Goal: Task Accomplishment & Management: Complete application form

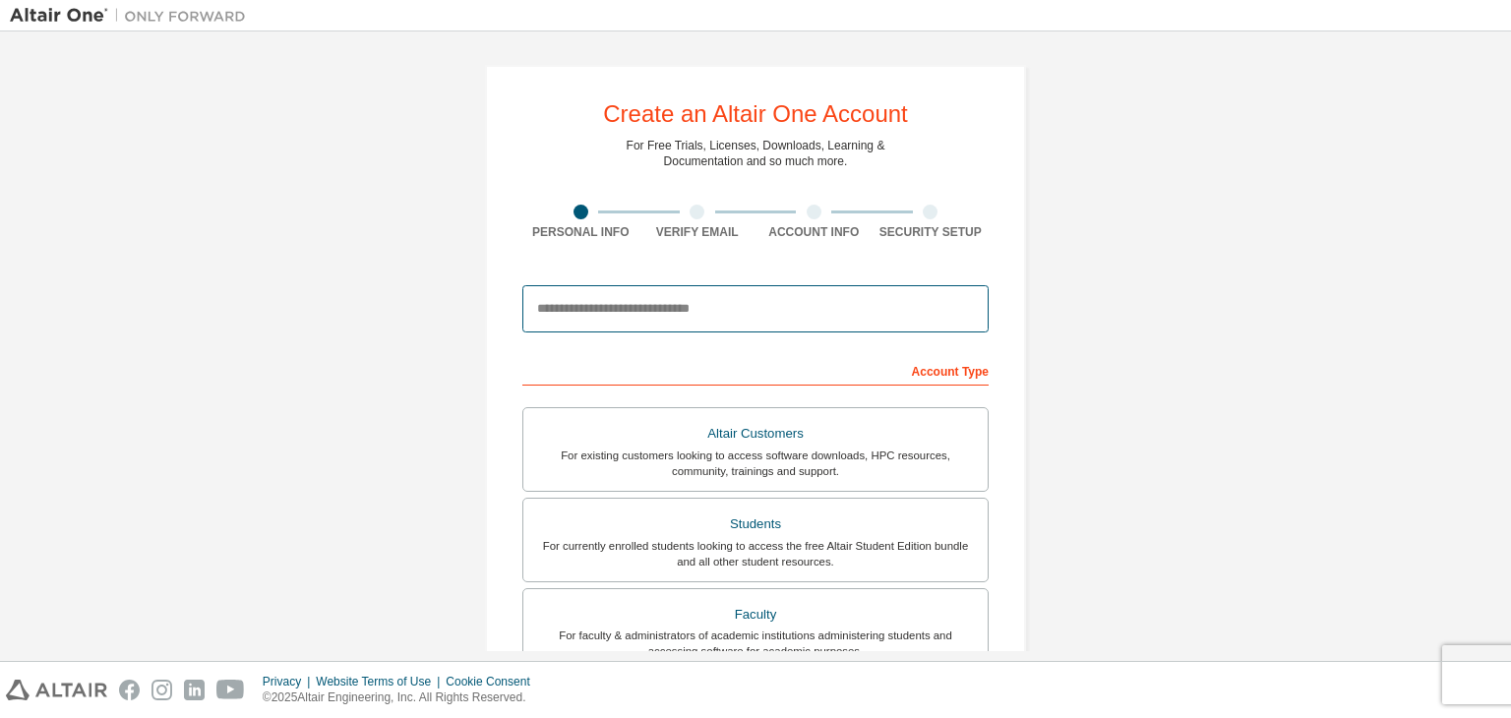
click at [585, 312] on input "email" at bounding box center [756, 308] width 466 height 47
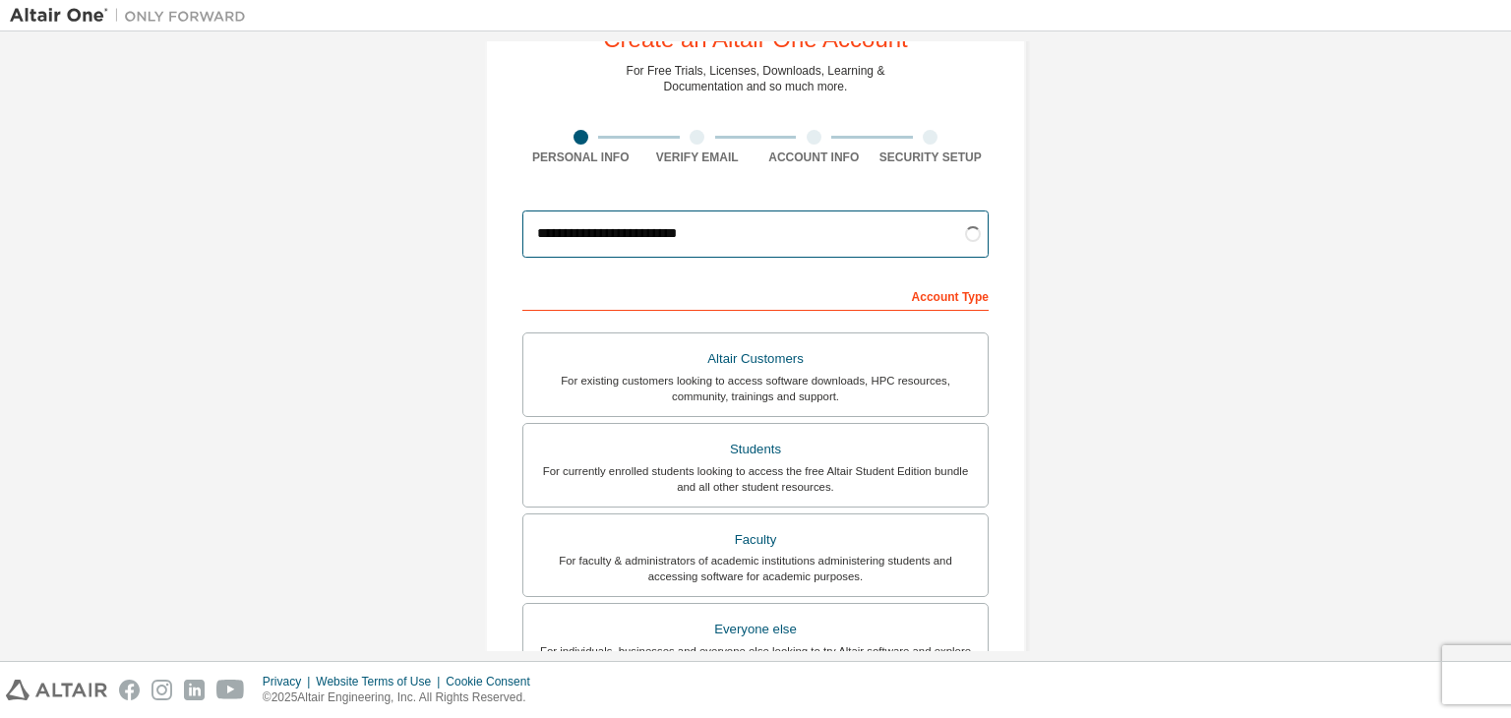
scroll to position [79, 0]
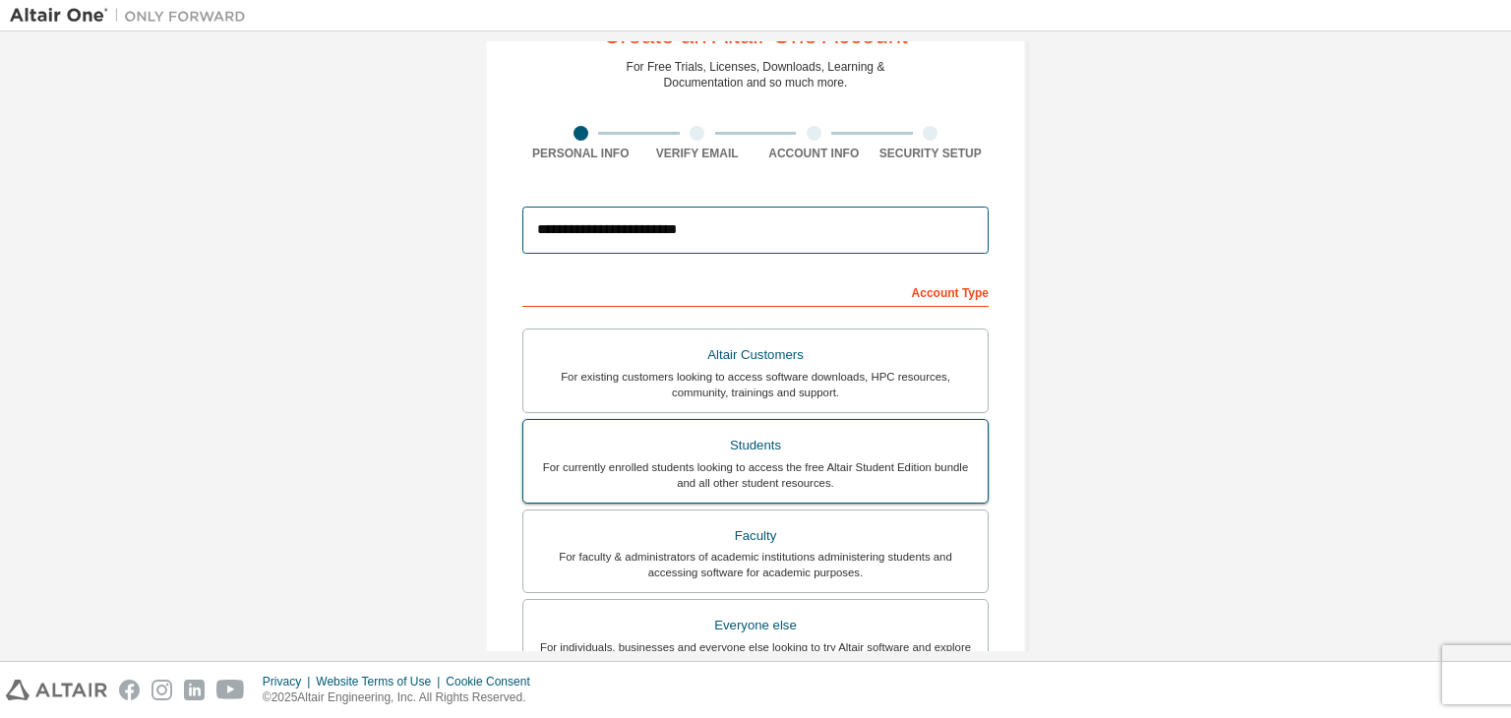
type input "**********"
click at [671, 442] on div "Students" at bounding box center [755, 446] width 441 height 28
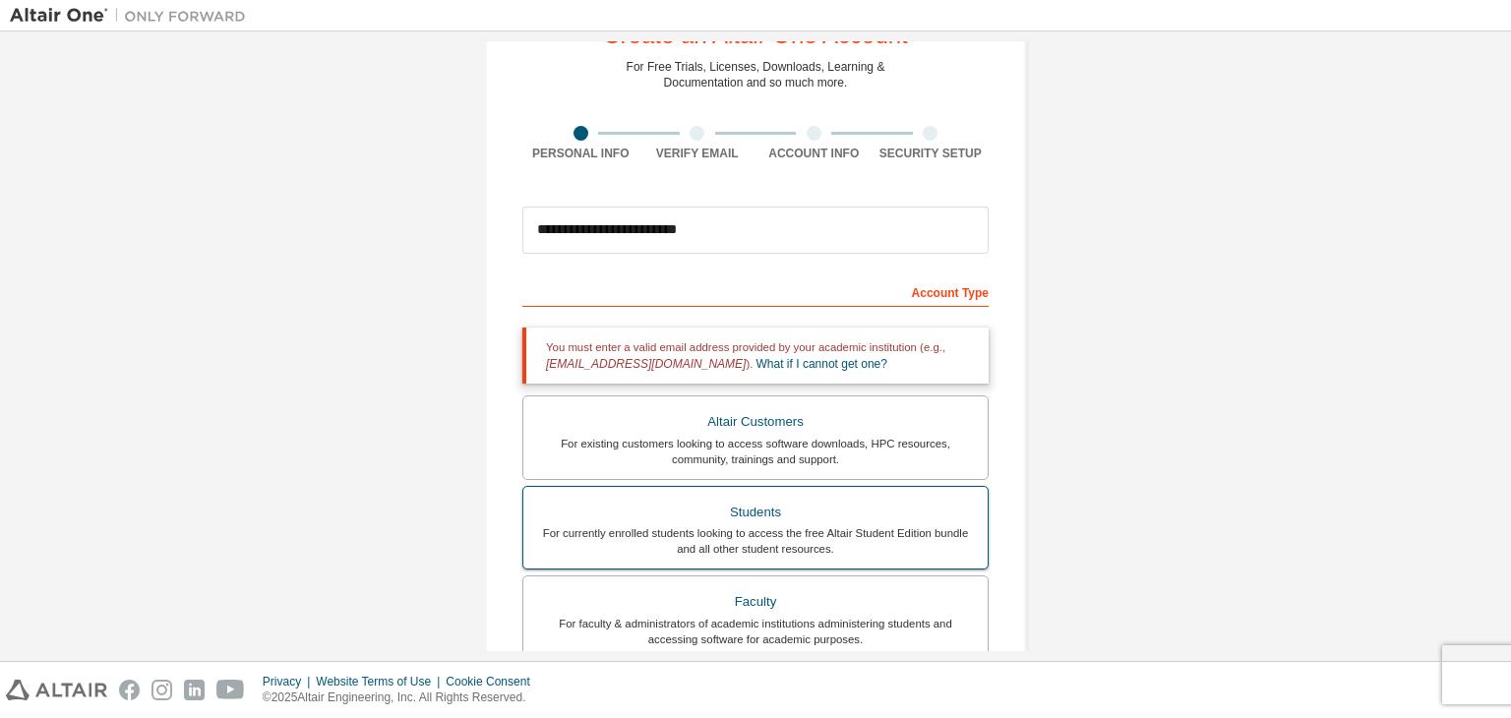
click at [798, 510] on div "Students" at bounding box center [755, 513] width 441 height 28
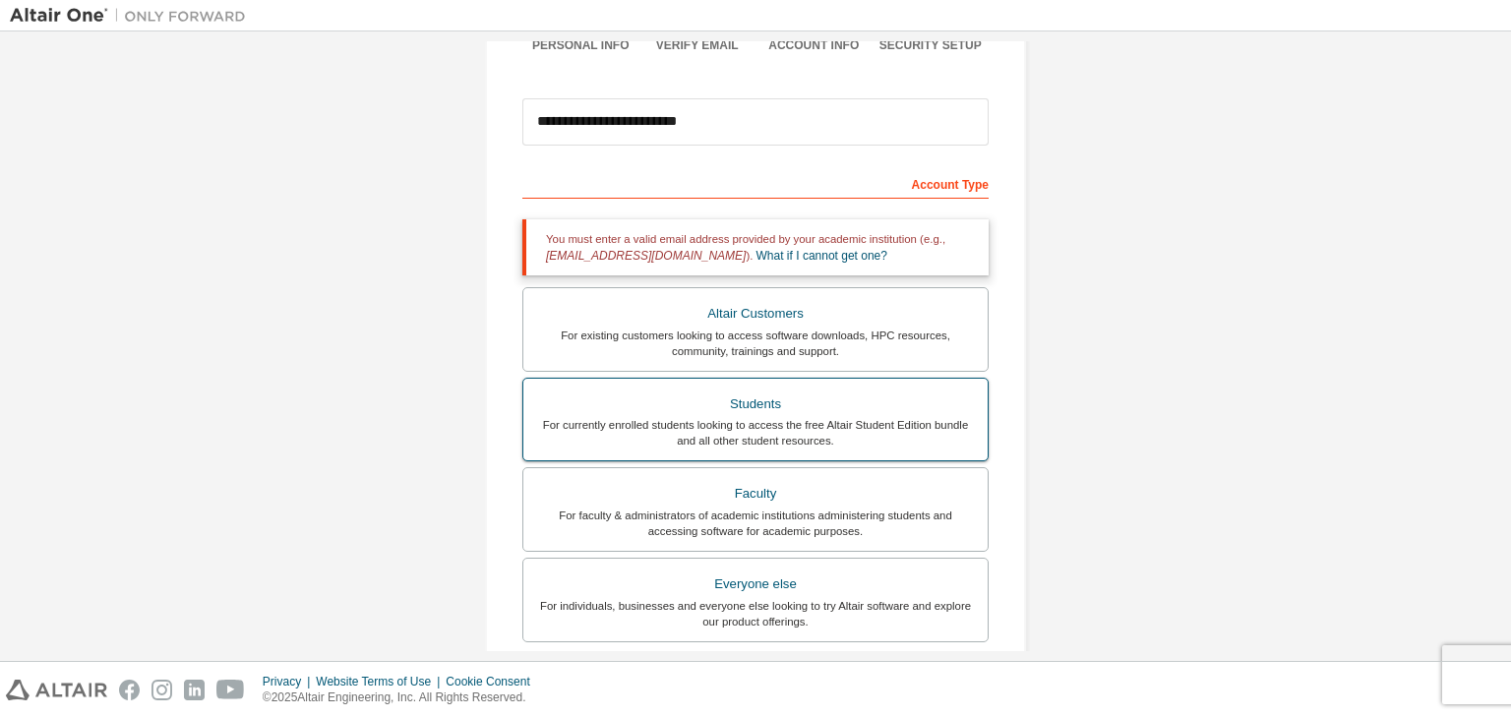
scroll to position [189, 0]
click at [910, 426] on div "For currently enrolled students looking to access the free Altair Student Editi…" at bounding box center [755, 430] width 441 height 31
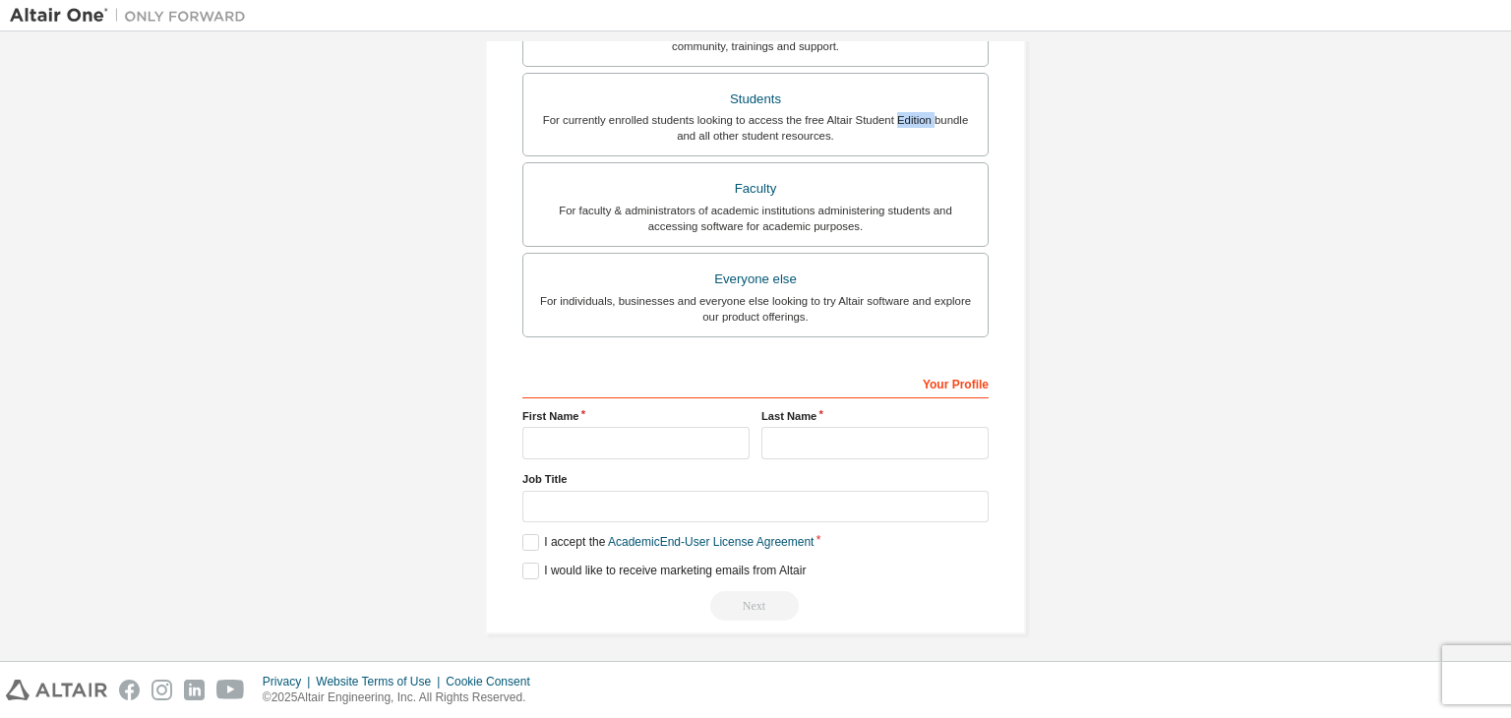
scroll to position [496, 0]
click at [613, 424] on input "text" at bounding box center [636, 439] width 227 height 32
type input "*"
type input "**********"
click at [762, 441] on input "text" at bounding box center [875, 439] width 227 height 32
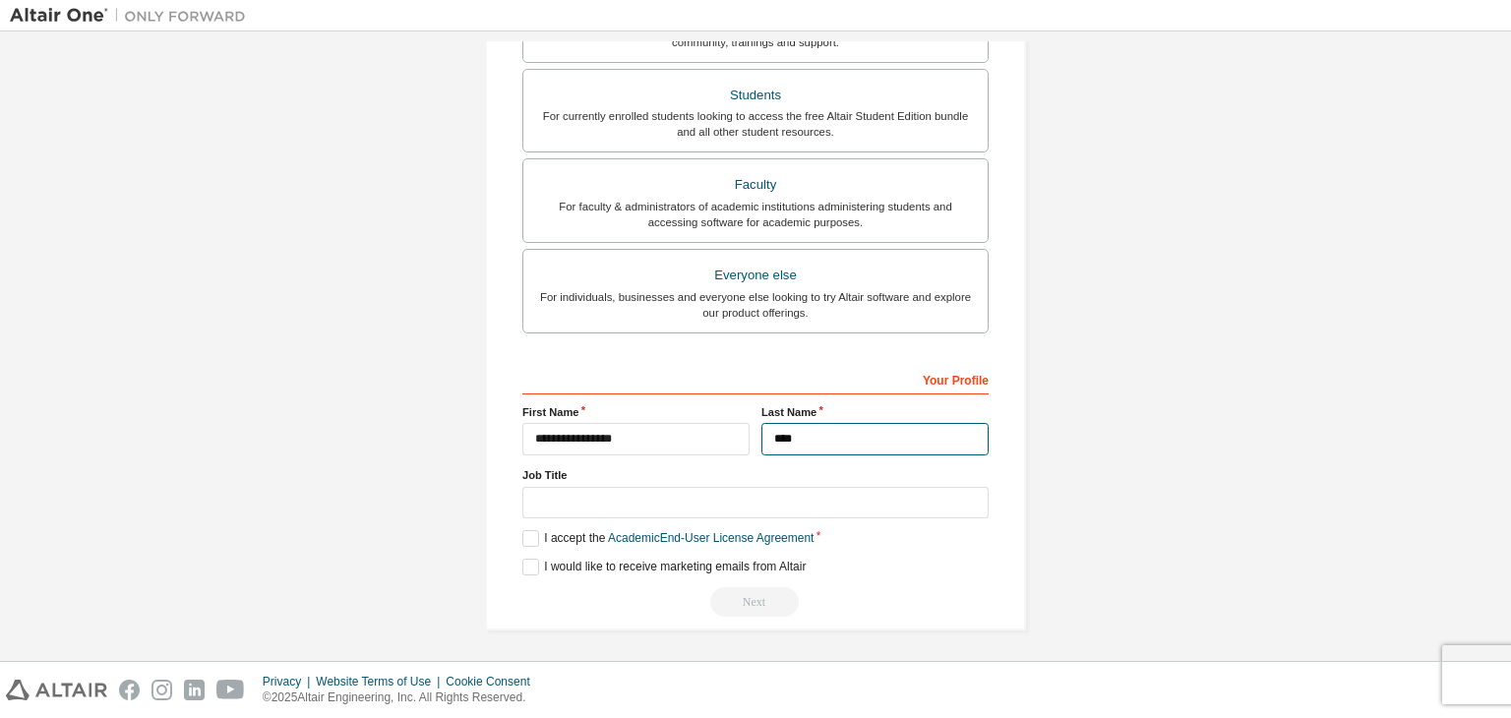
type input "****"
click at [728, 509] on input "text" at bounding box center [756, 503] width 466 height 32
click at [632, 500] on input "text" at bounding box center [756, 503] width 466 height 32
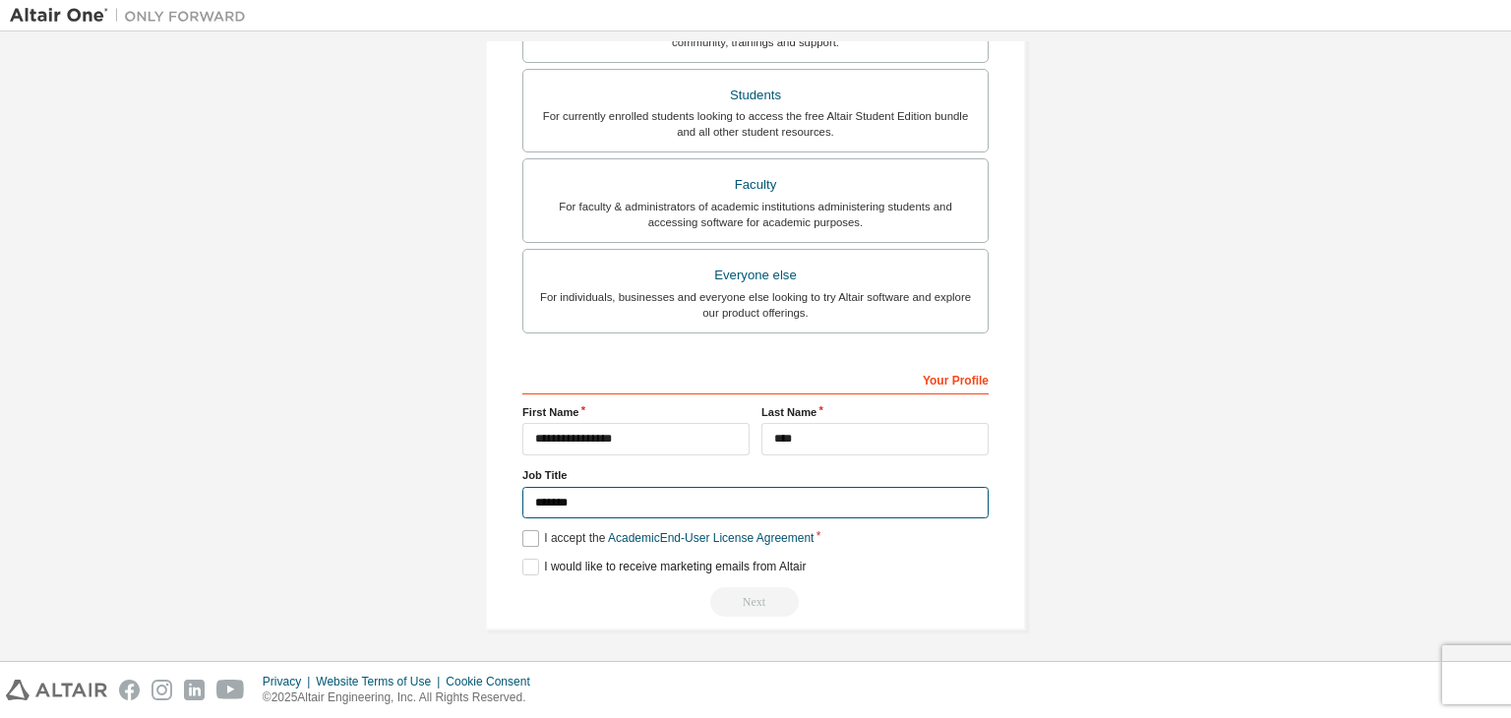
type input "*******"
click at [523, 539] on label "I accept the Academic End-User License Agreement" at bounding box center [668, 538] width 291 height 17
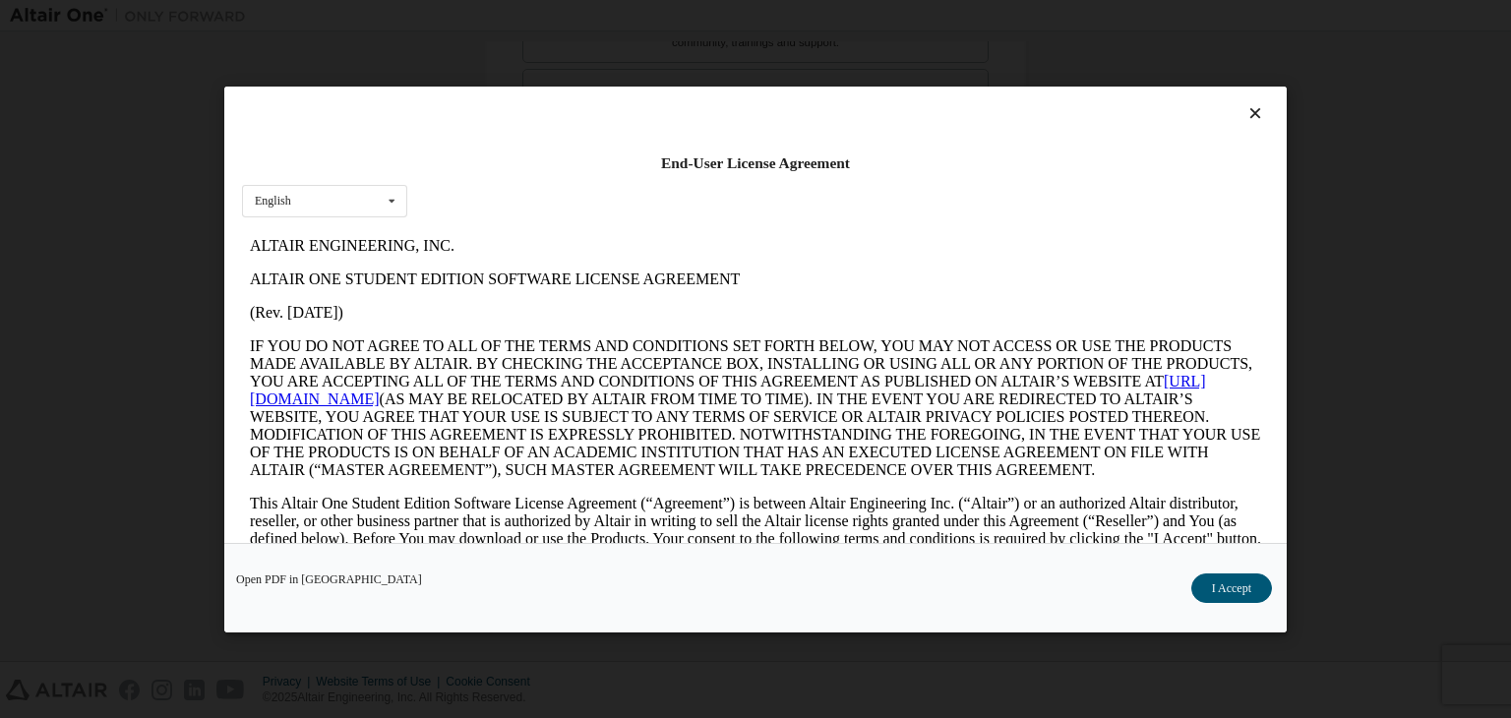
scroll to position [0, 0]
click at [1228, 579] on button "I Accept" at bounding box center [1232, 589] width 81 height 30
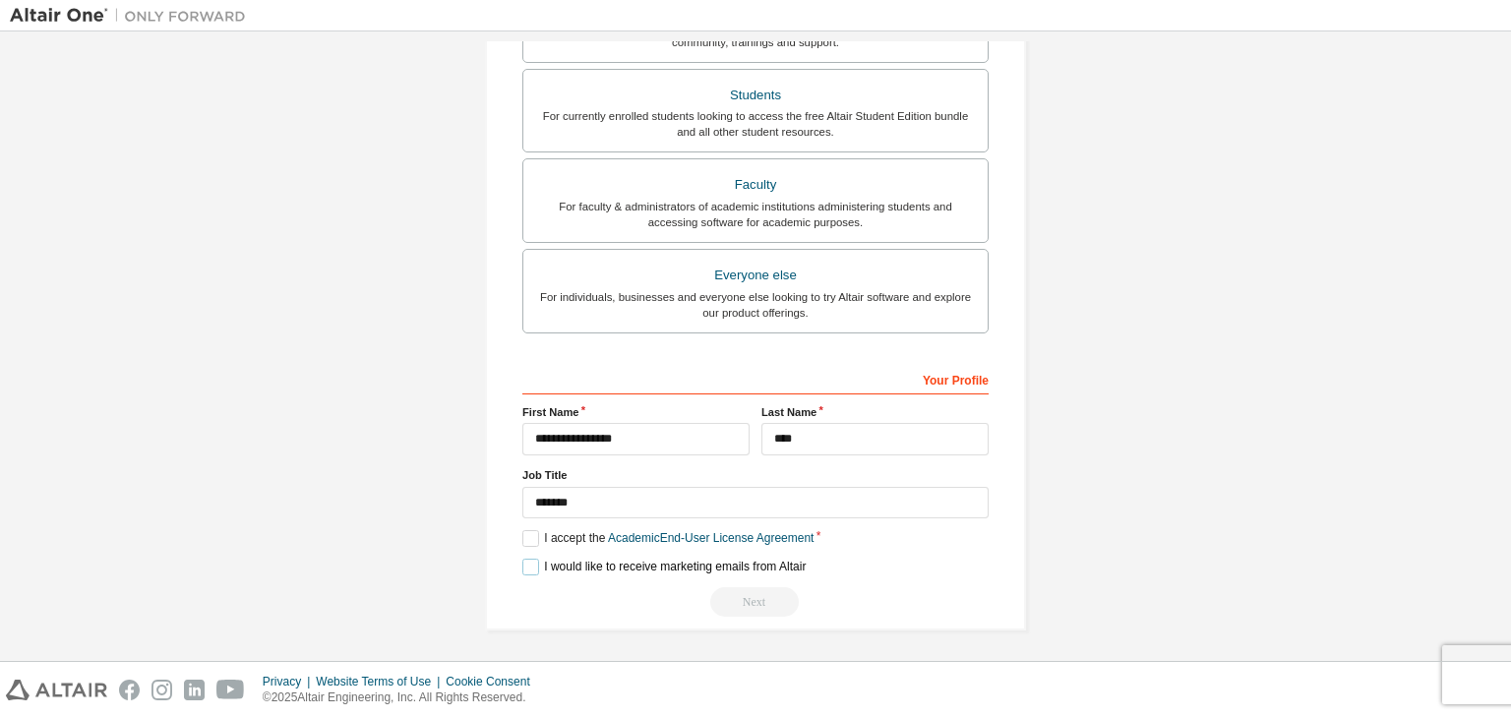
click at [523, 563] on label "I would like to receive marketing emails from Altair" at bounding box center [664, 567] width 283 height 17
click at [756, 602] on div "Next" at bounding box center [756, 602] width 466 height 30
click at [744, 611] on div "Next" at bounding box center [756, 602] width 466 height 30
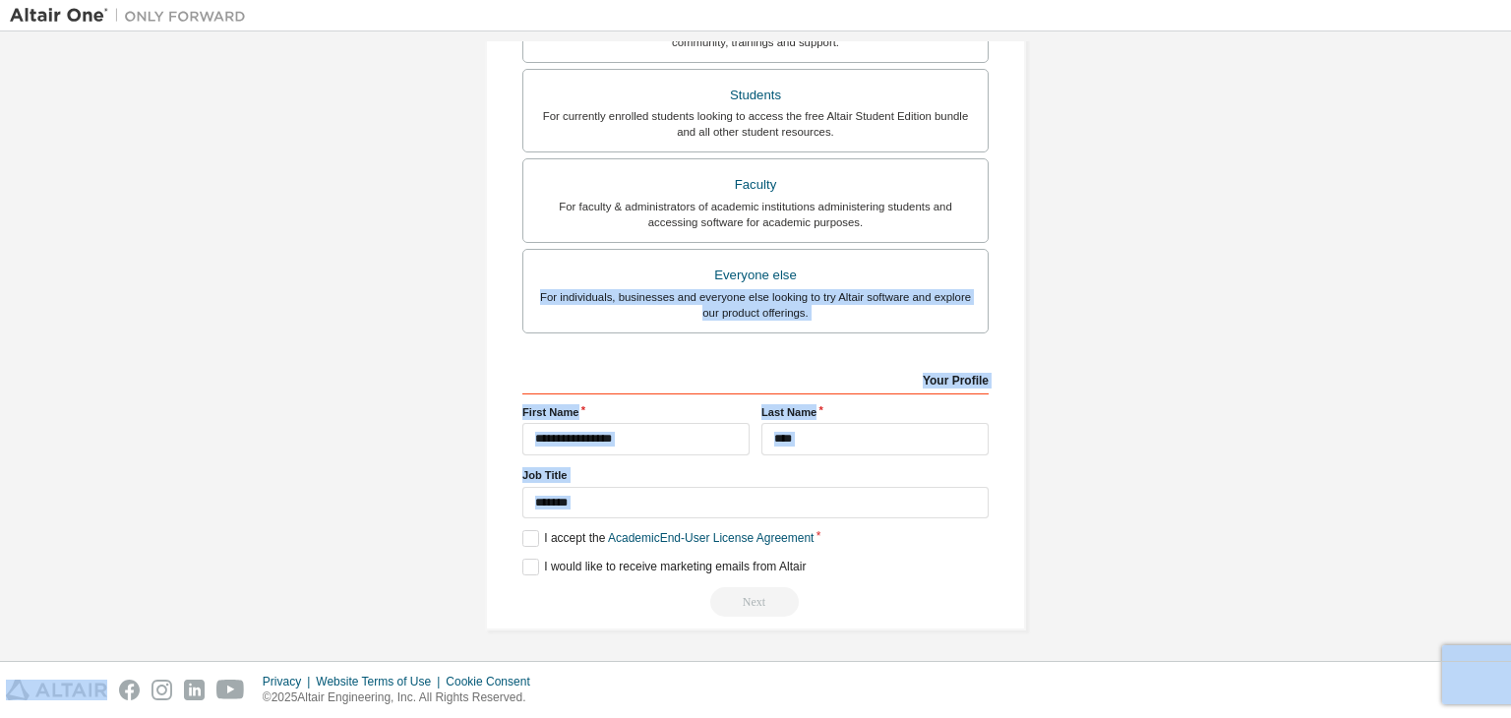
drag, startPoint x: 744, startPoint y: 611, endPoint x: 679, endPoint y: 333, distance: 286.0
click at [679, 333] on div "**********" at bounding box center [756, 237] width 466 height 759
click at [690, 357] on div "**********" at bounding box center [756, 237] width 466 height 759
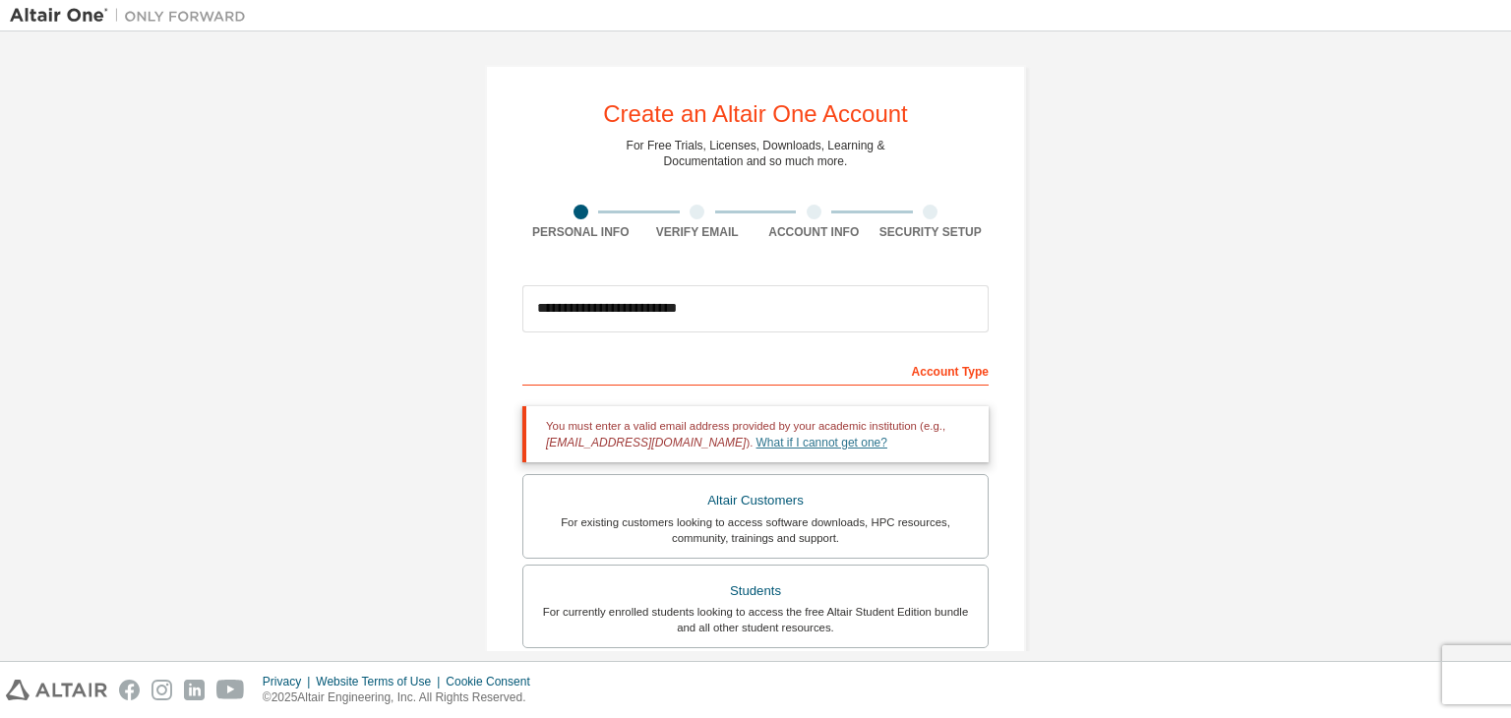
click at [757, 442] on link "What if I cannot get one?" at bounding box center [822, 443] width 131 height 14
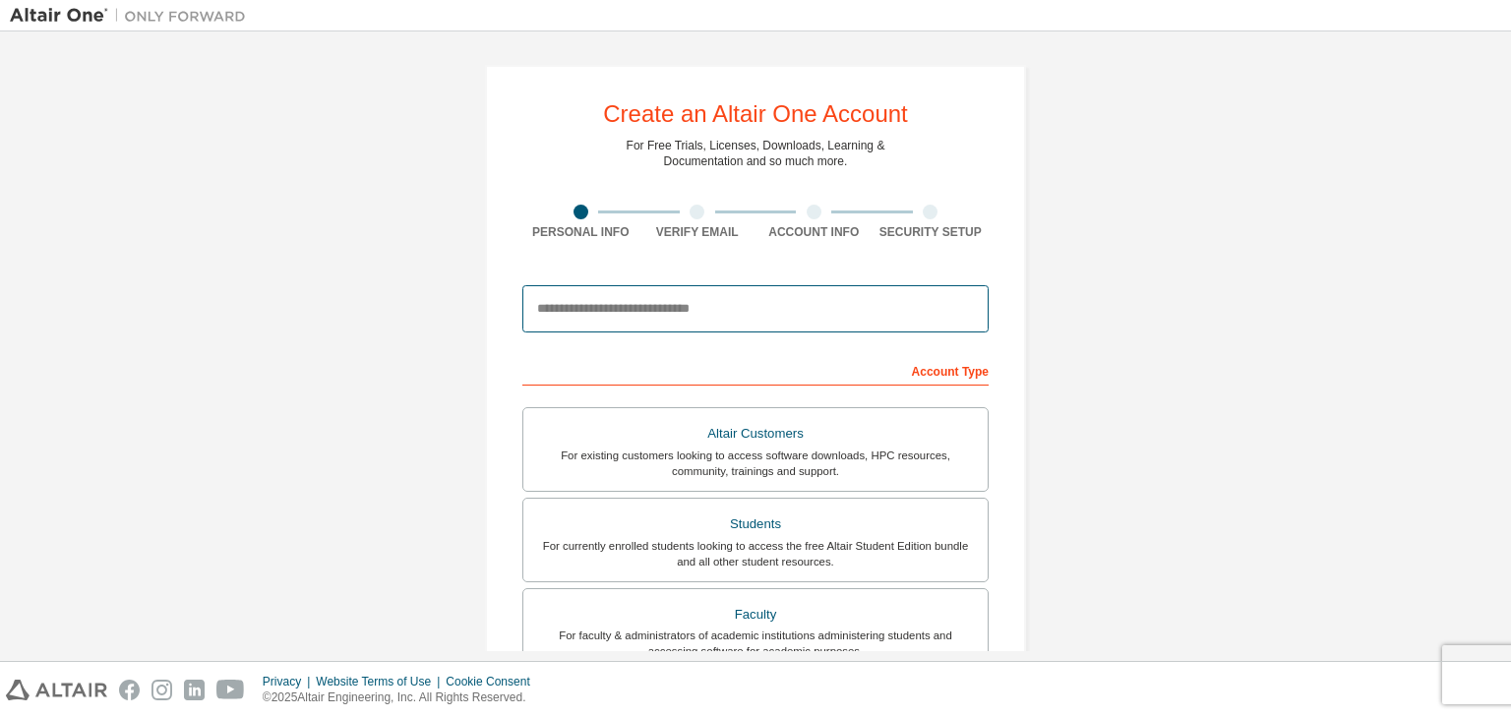
click at [547, 294] on input "email" at bounding box center [756, 308] width 466 height 47
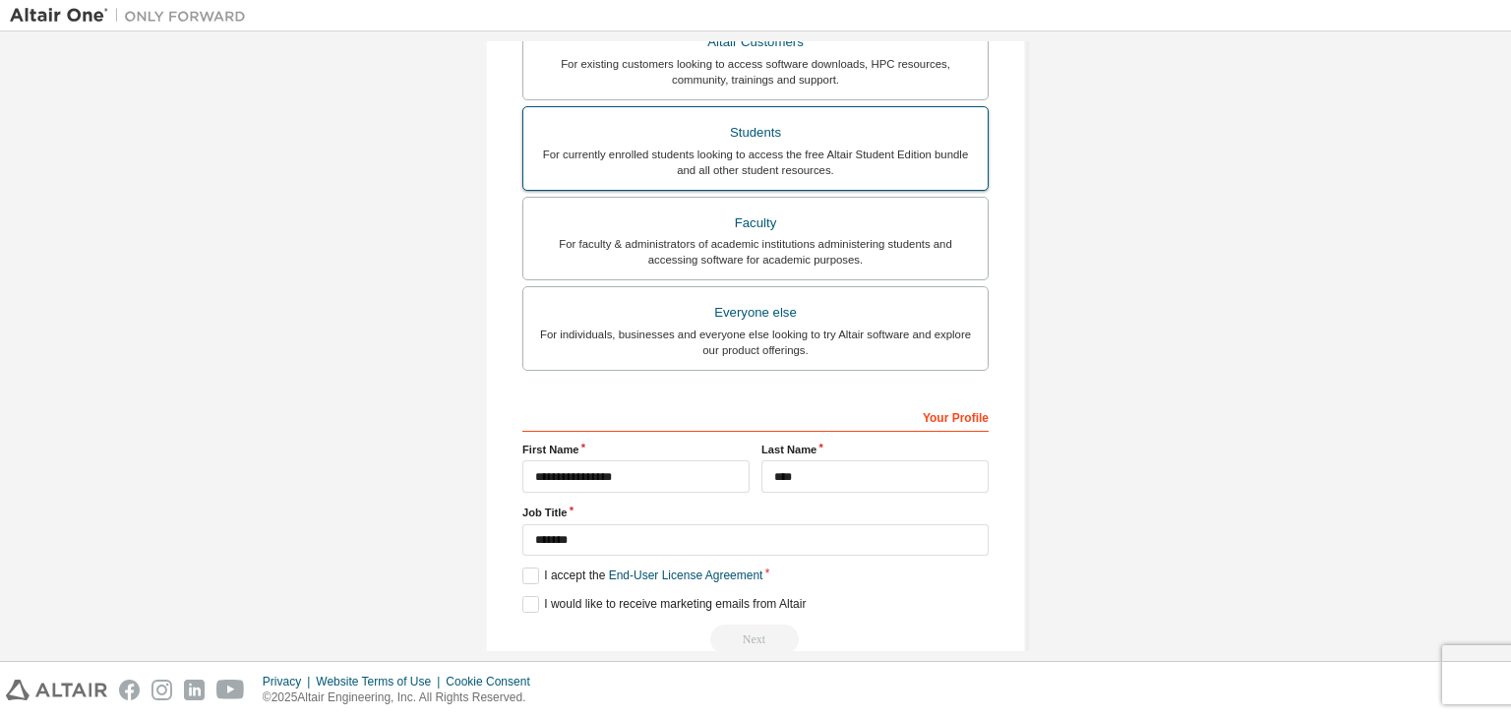
scroll to position [428, 0]
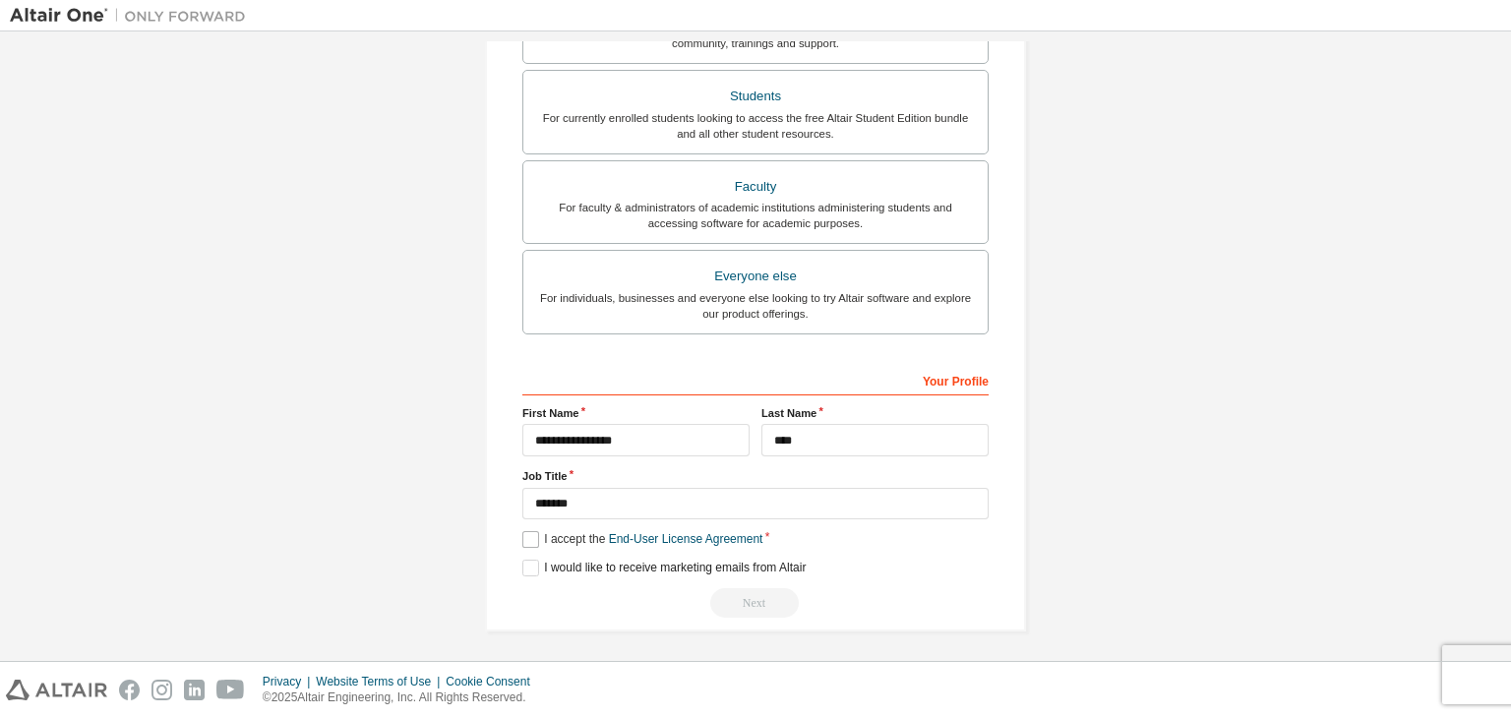
type input "**********"
click at [523, 534] on label "I accept the End-User License Agreement" at bounding box center [643, 539] width 240 height 17
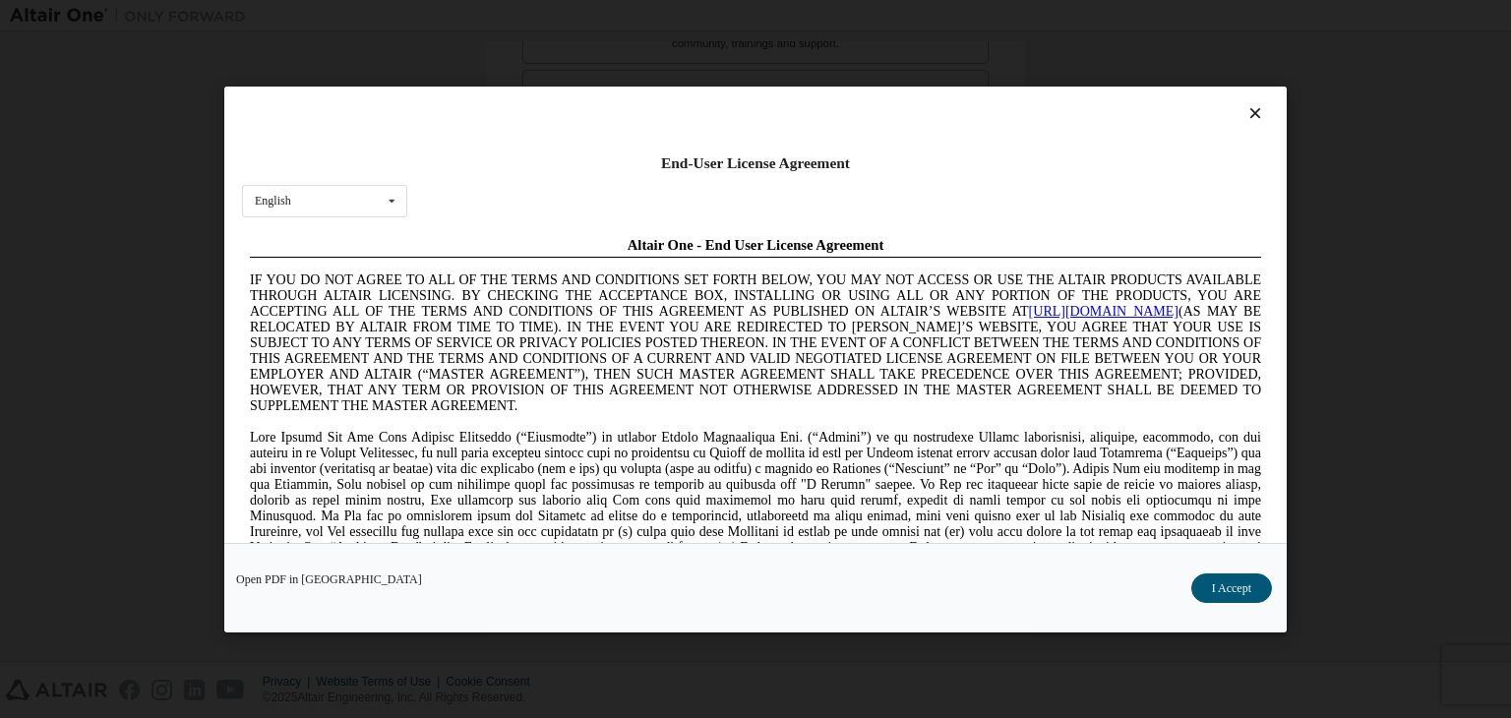
scroll to position [0, 0]
click at [1213, 578] on button "I Accept" at bounding box center [1232, 589] width 81 height 30
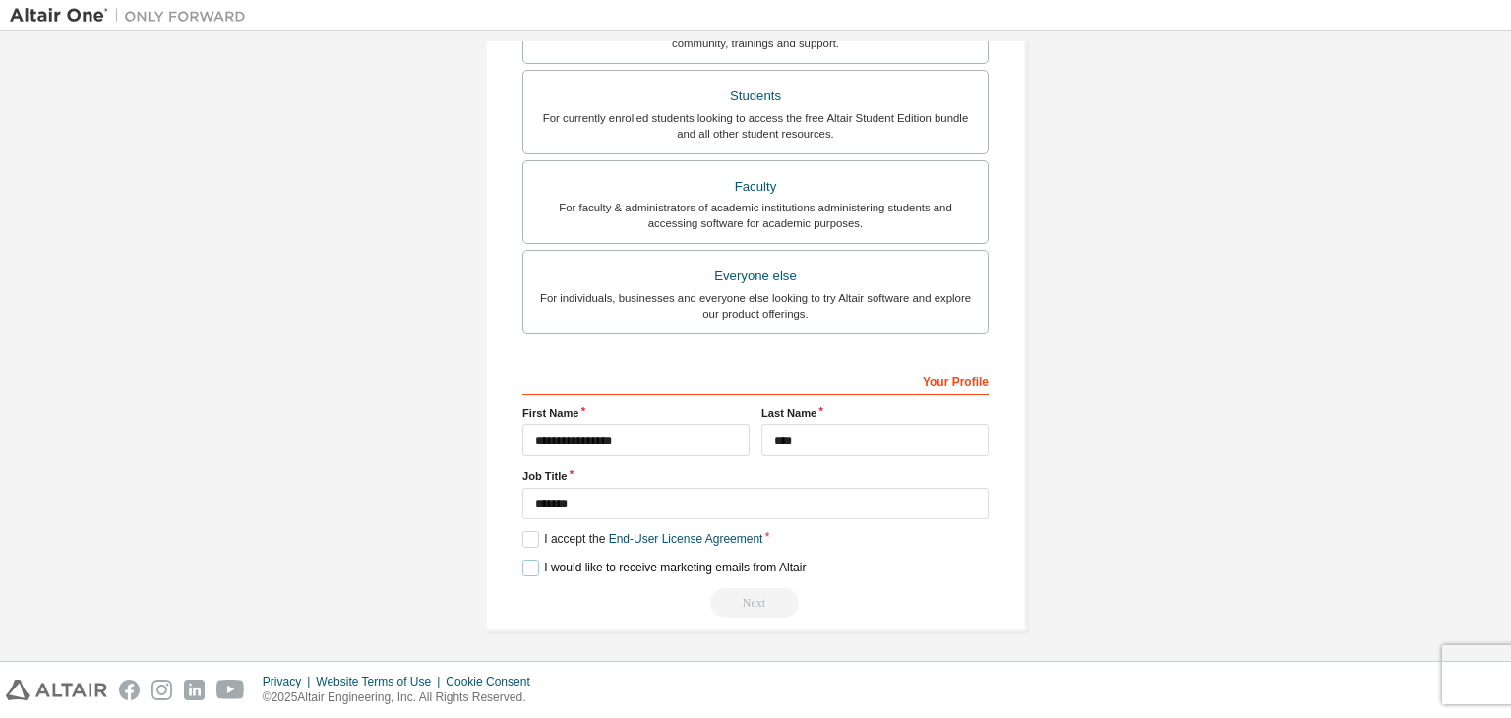
click at [524, 571] on label "I would like to receive marketing emails from Altair" at bounding box center [664, 568] width 283 height 17
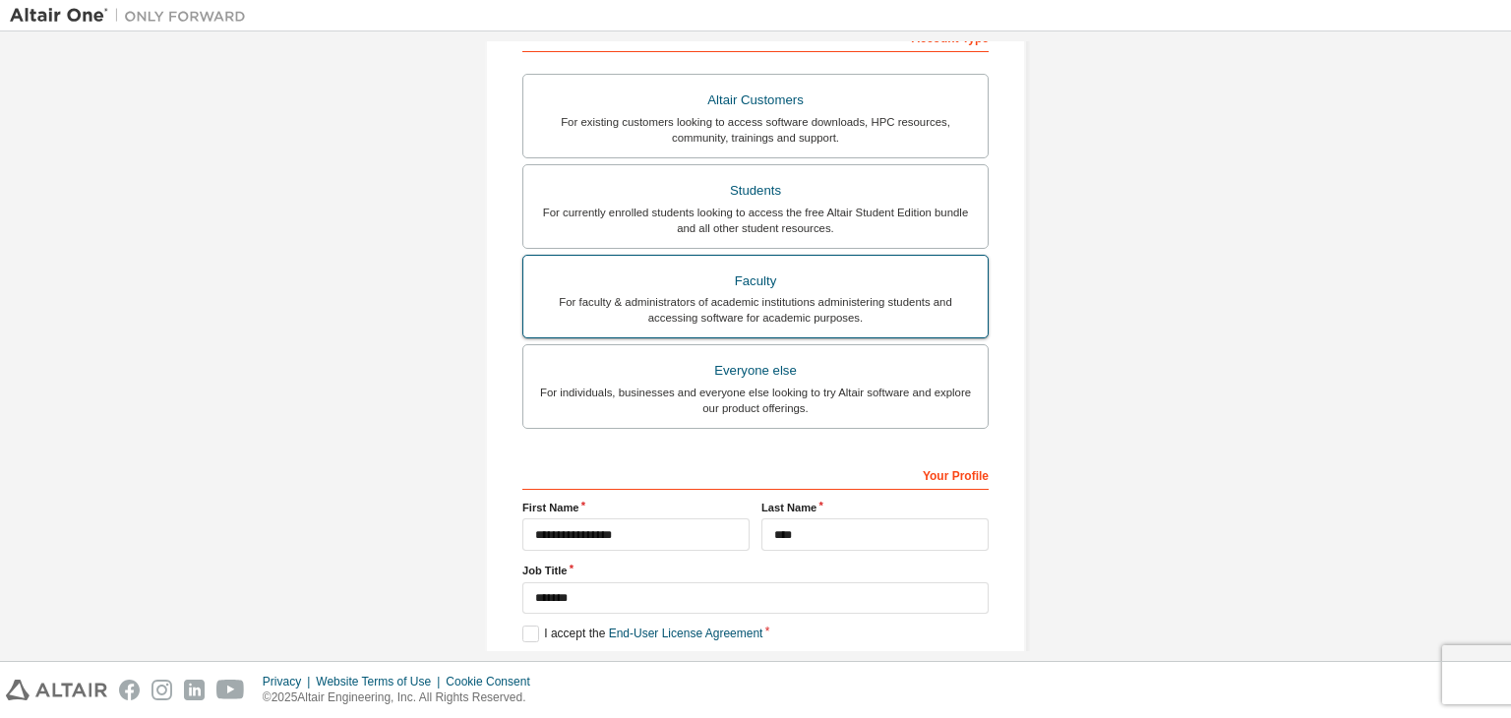
scroll to position [428, 0]
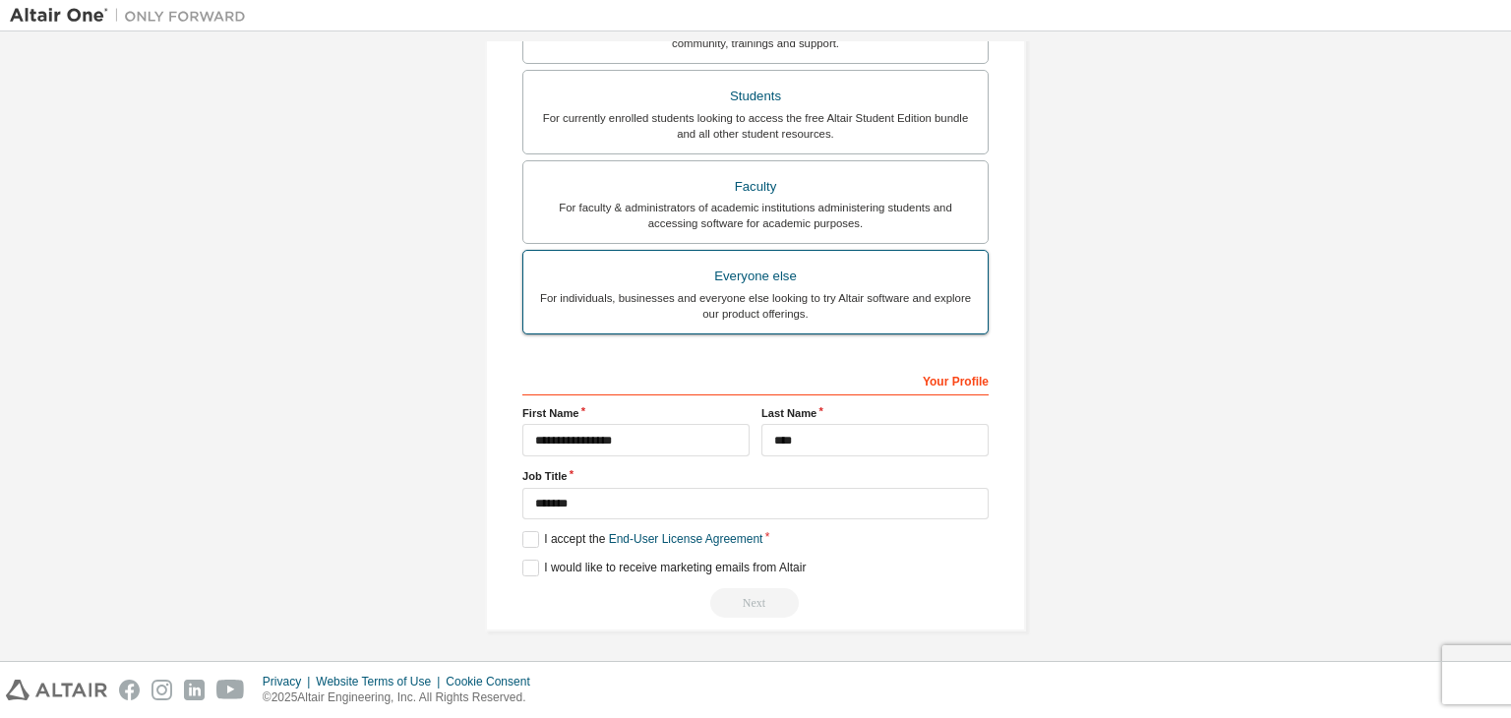
click at [760, 277] on div "Everyone else" at bounding box center [755, 277] width 441 height 28
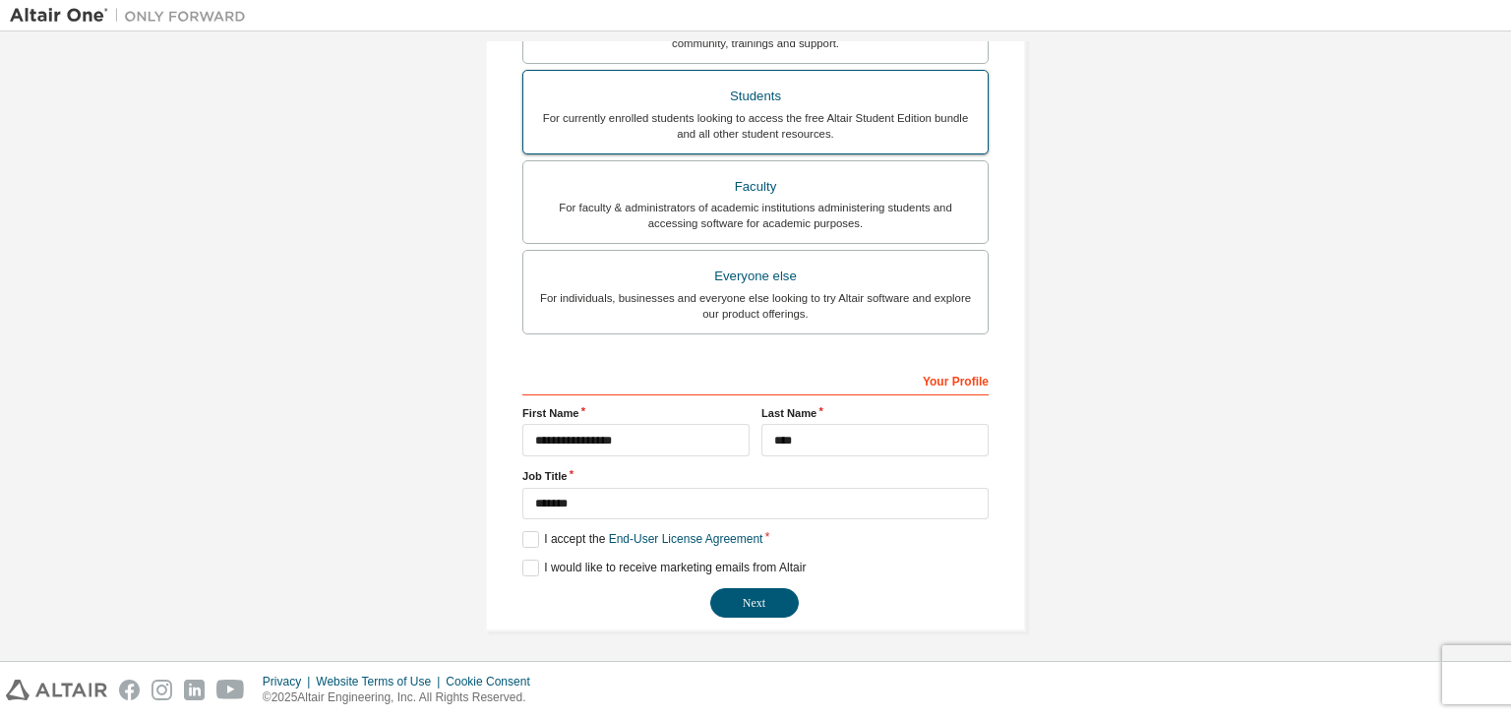
click at [730, 110] on div "For currently enrolled students looking to access the free Altair Student Editi…" at bounding box center [755, 125] width 441 height 31
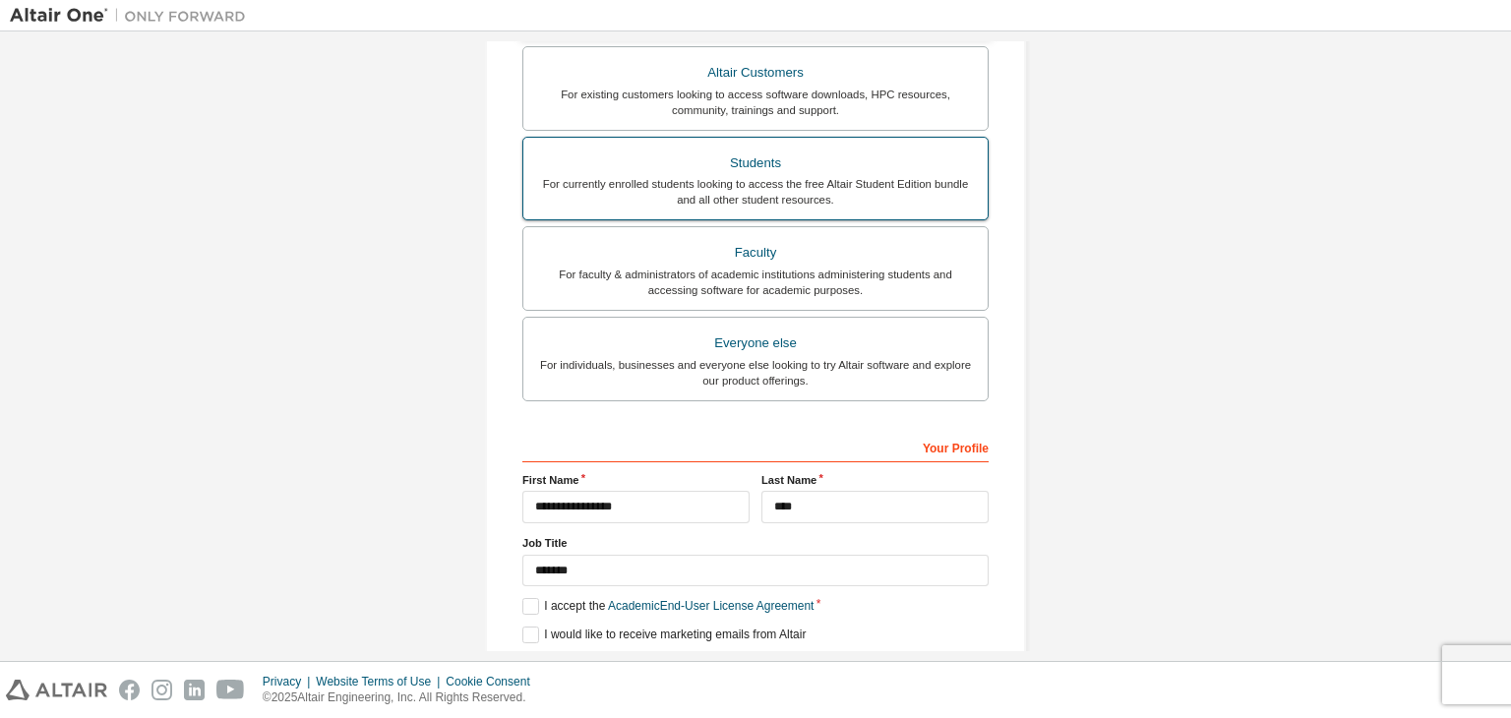
scroll to position [495, 0]
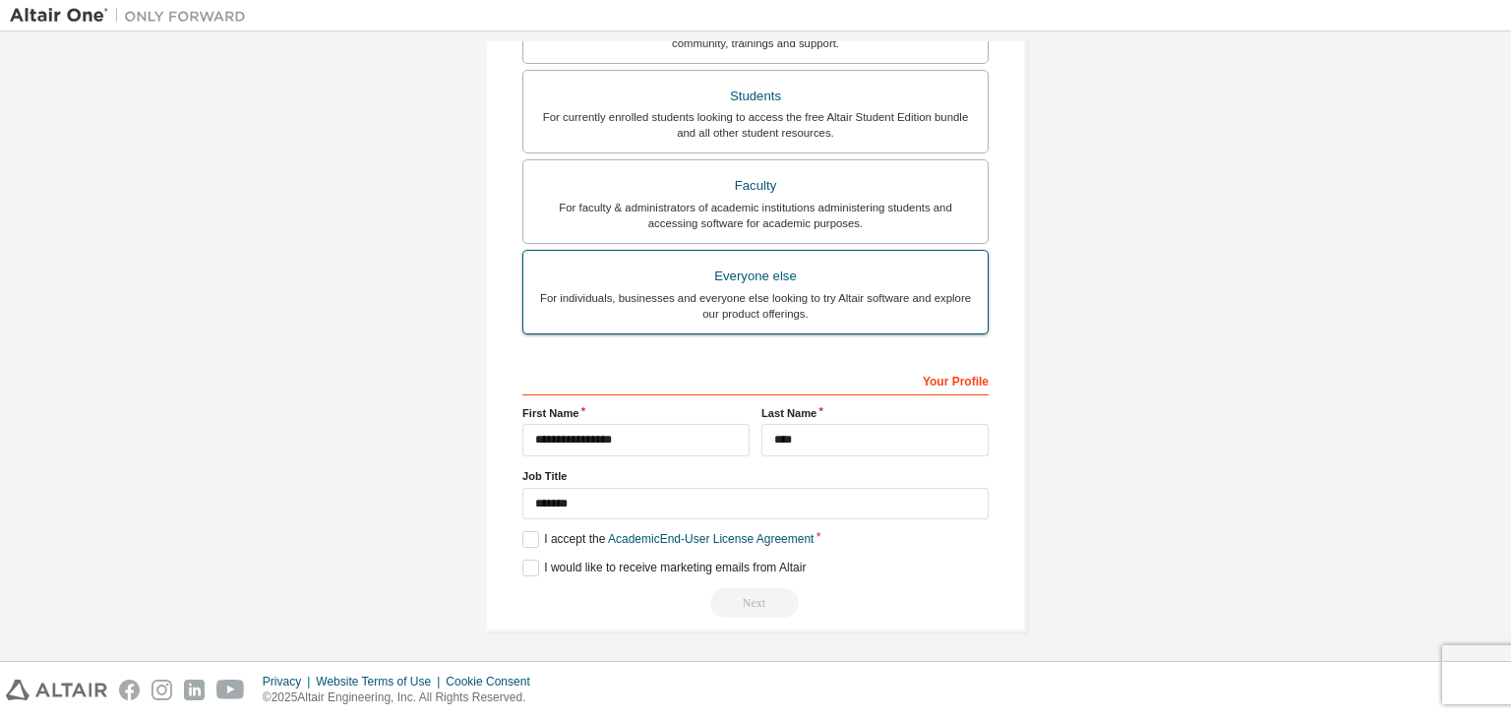
click at [730, 259] on label "Everyone else For individuals, businesses and everyone else looking to try Alta…" at bounding box center [756, 292] width 466 height 85
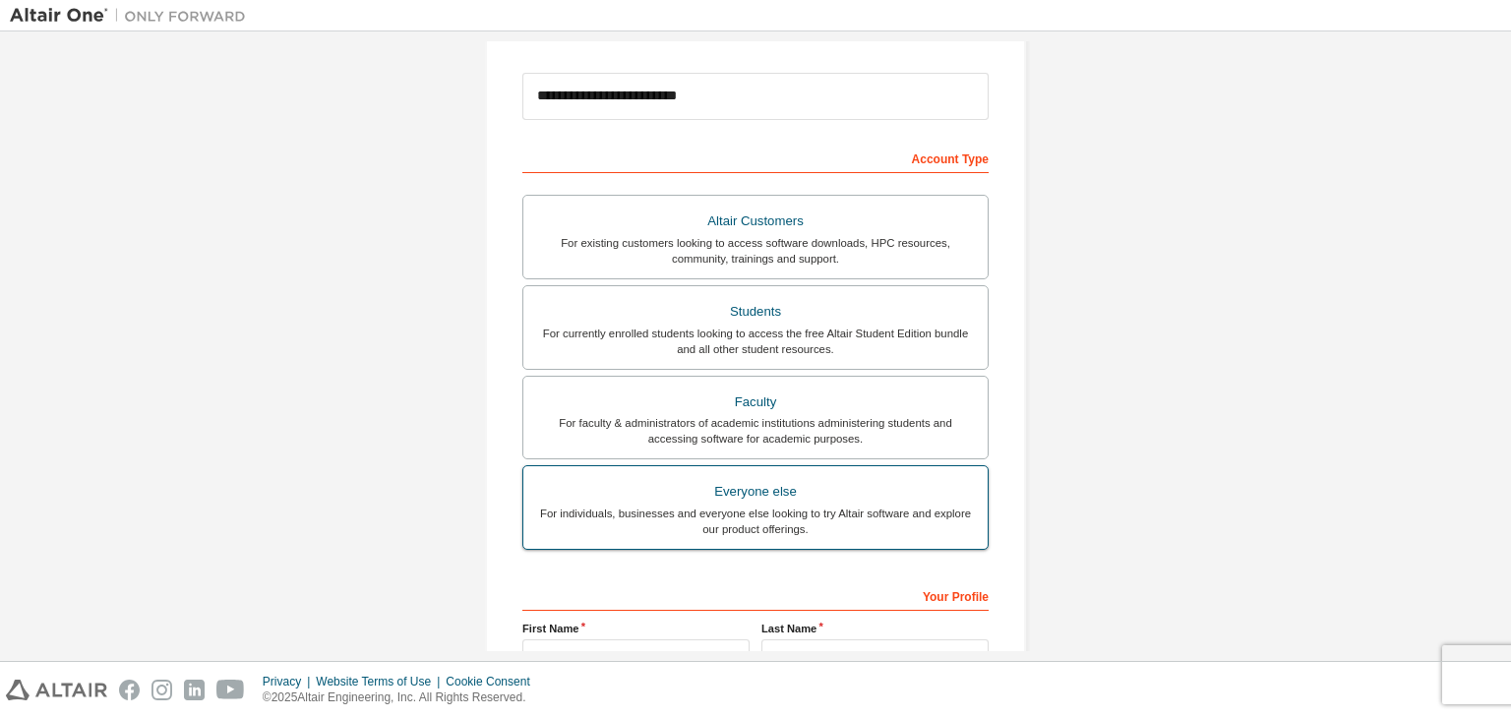
scroll to position [428, 0]
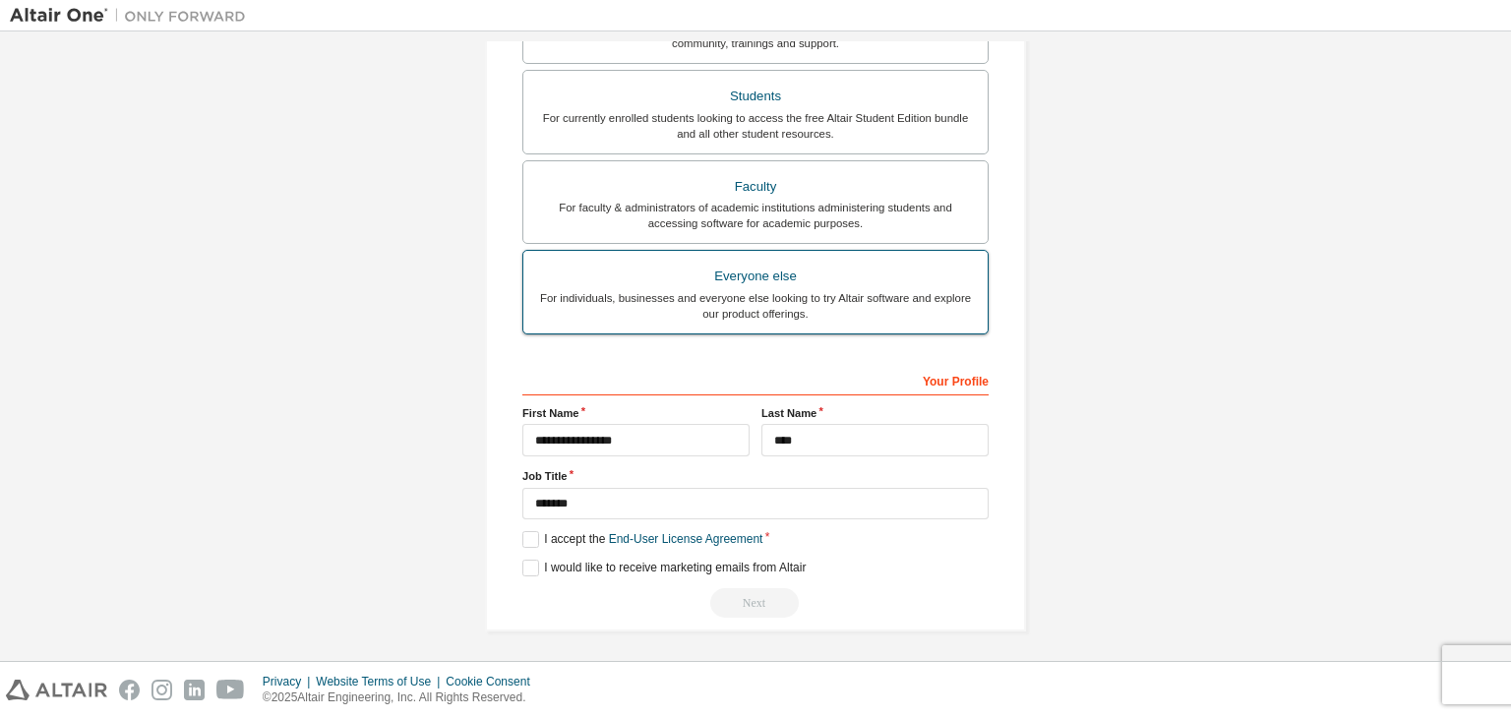
click at [730, 259] on label "Everyone else For individuals, businesses and everyone else looking to try Alta…" at bounding box center [756, 292] width 466 height 85
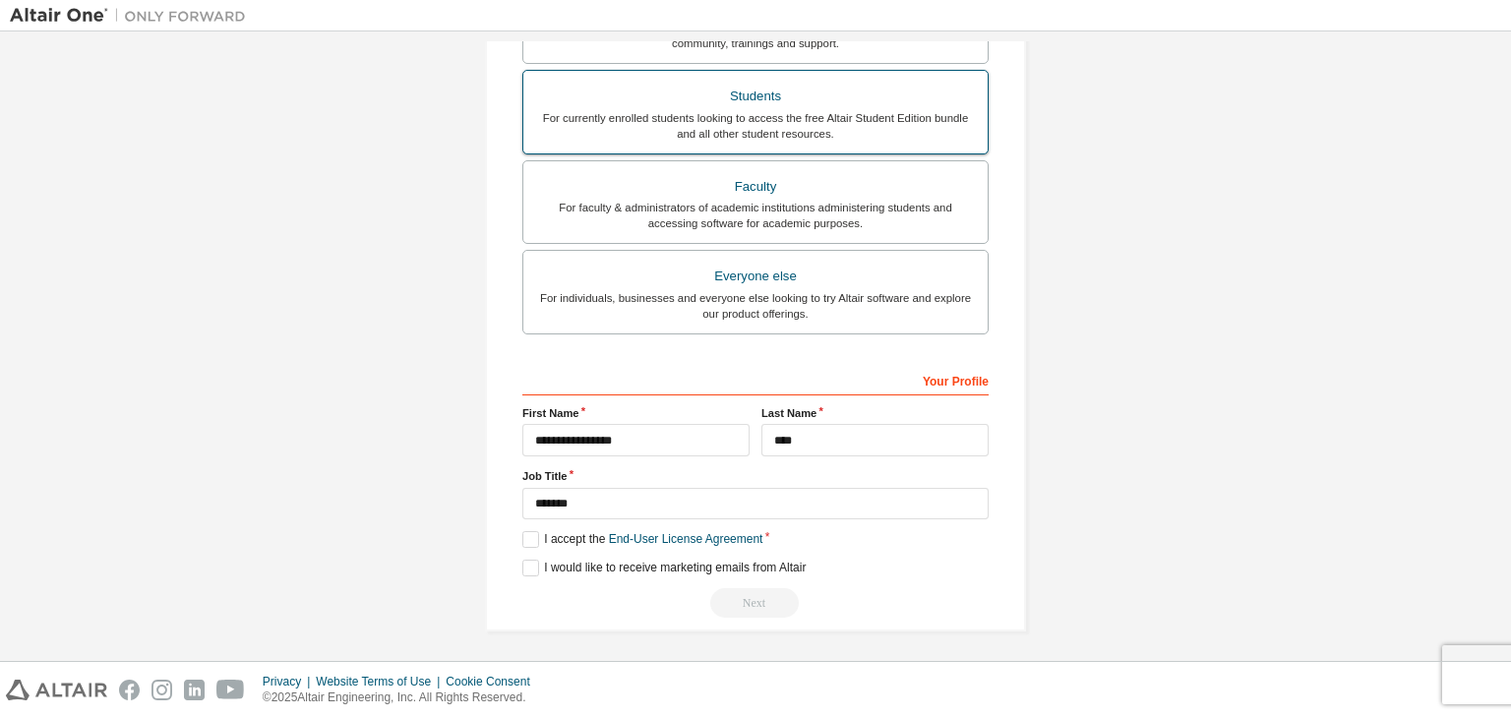
click at [634, 120] on div "For currently enrolled students looking to access the free Altair Student Editi…" at bounding box center [755, 125] width 441 height 31
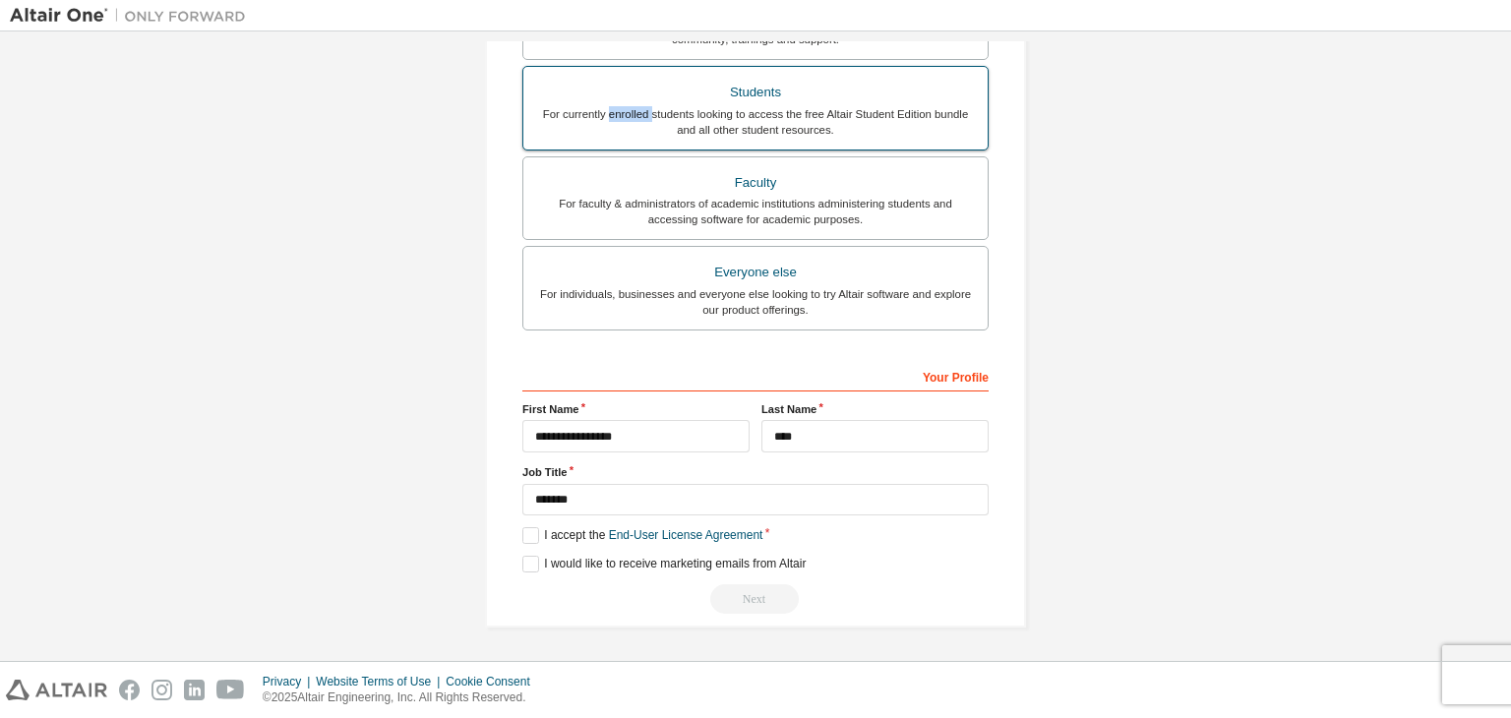
click at [634, 120] on div "For currently enrolled students looking to access the free Altair Student Editi…" at bounding box center [755, 121] width 441 height 31
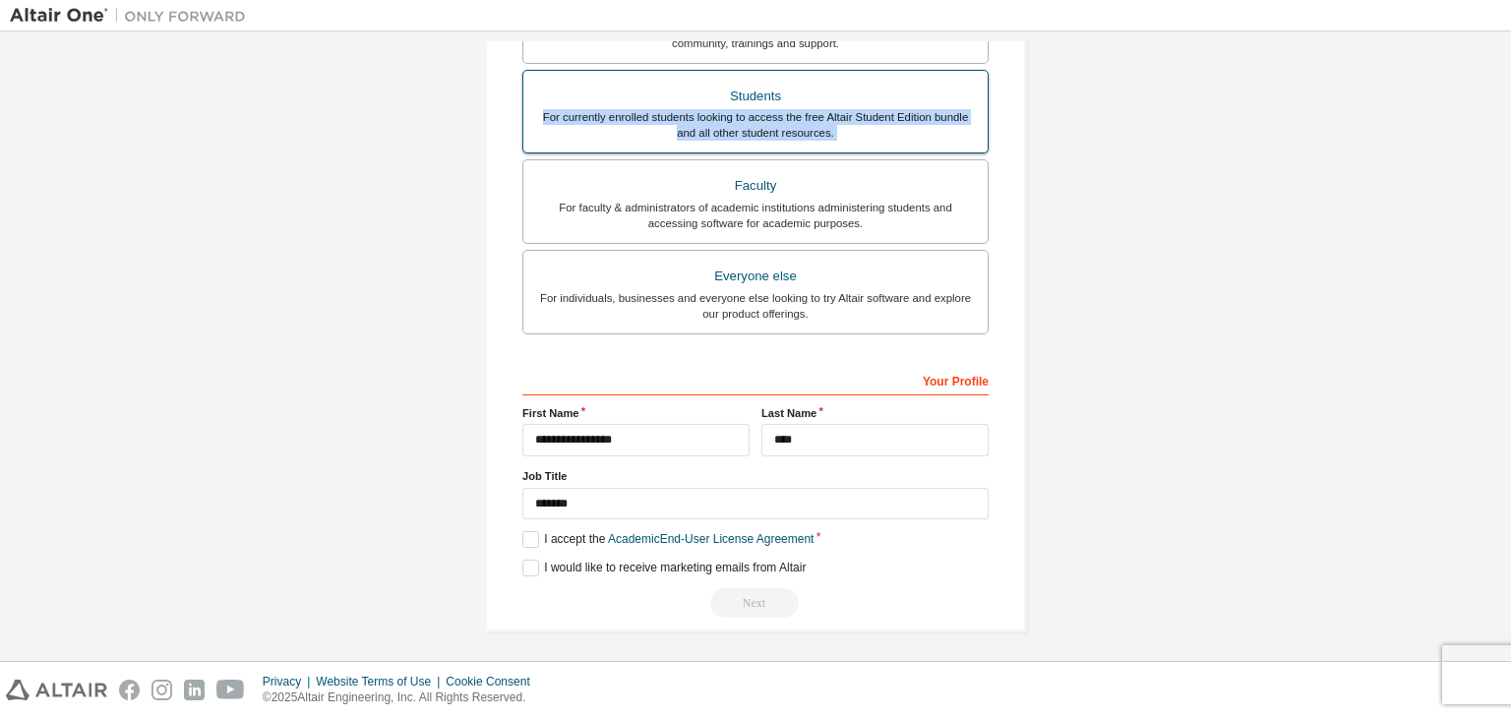
click at [634, 120] on div "For currently enrolled students looking to access the free Altair Student Editi…" at bounding box center [755, 124] width 441 height 31
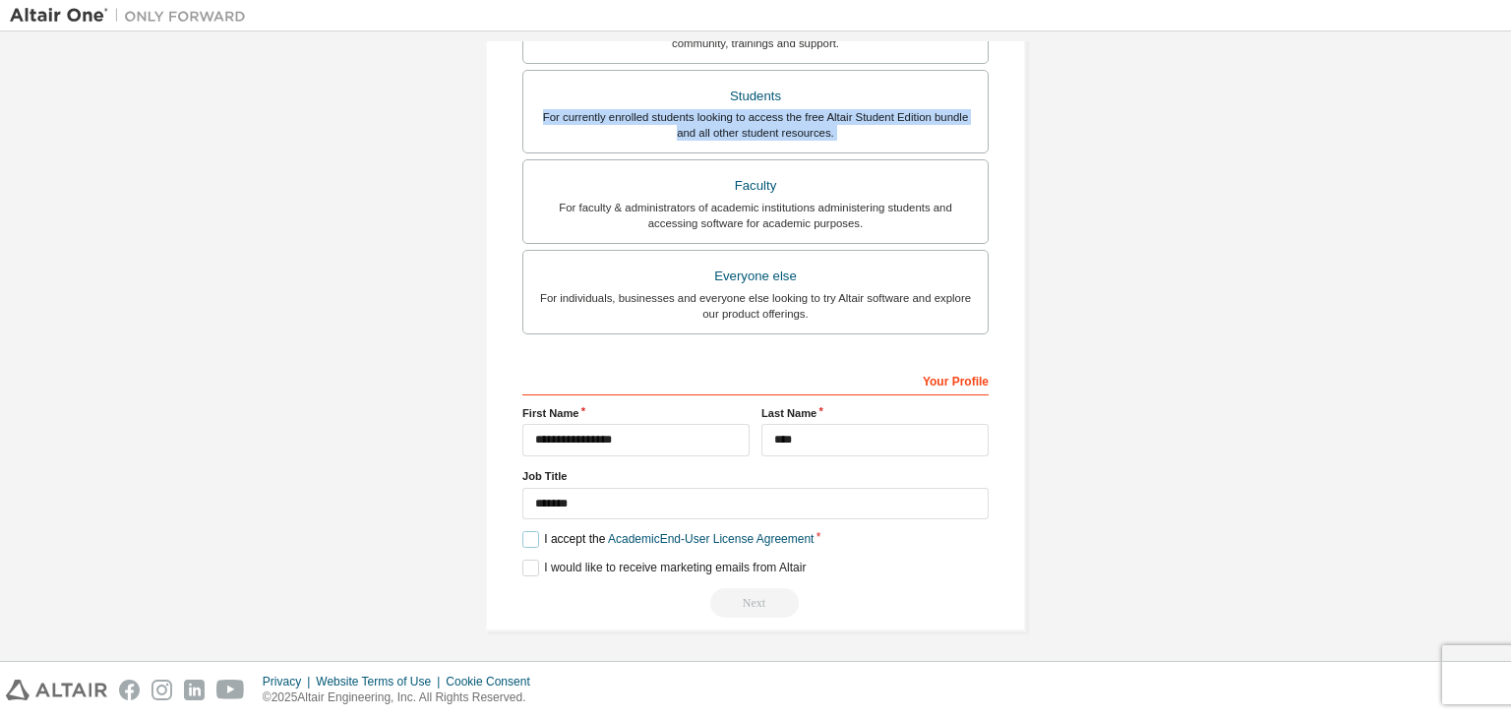
click at [523, 533] on label "I accept the Academic End-User License Agreement" at bounding box center [668, 539] width 291 height 17
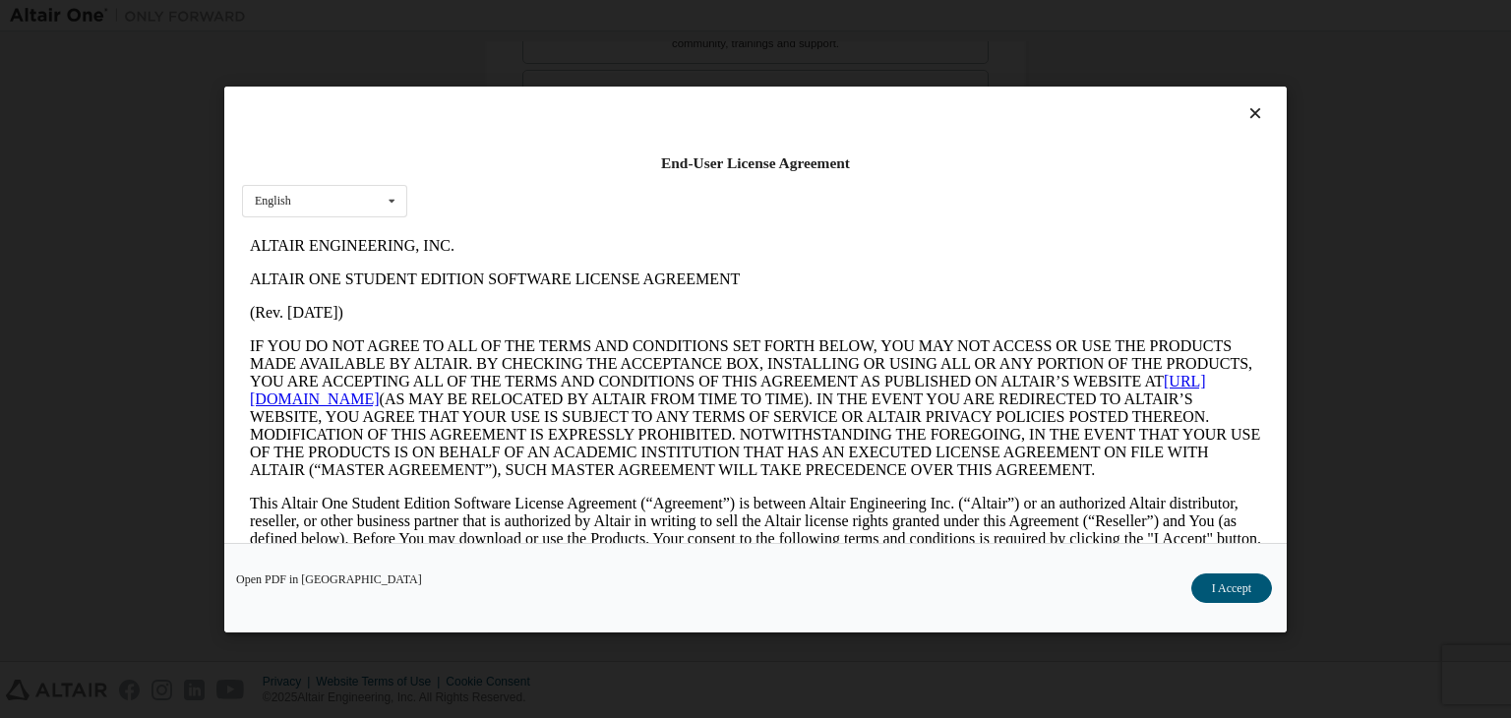
scroll to position [0, 0]
click at [1224, 586] on button "I Accept" at bounding box center [1232, 589] width 81 height 30
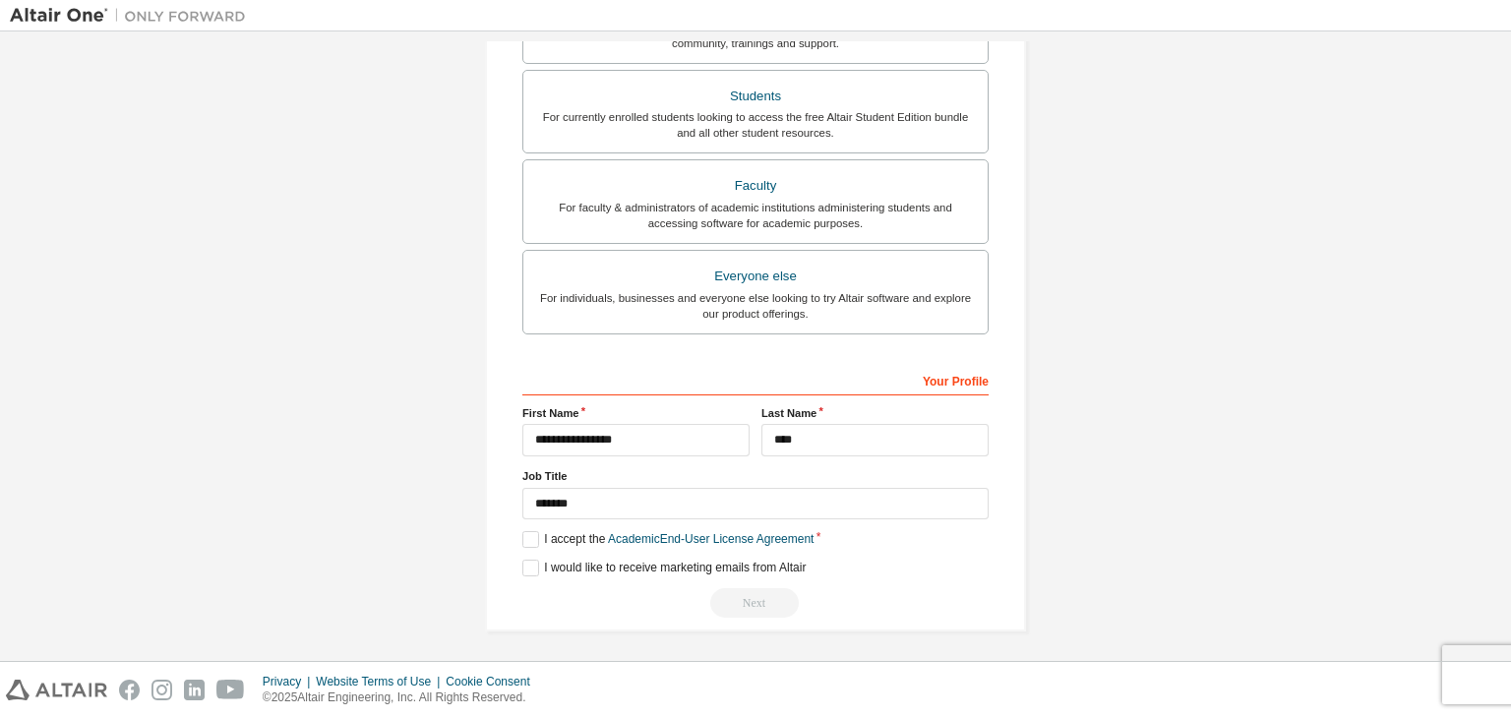
click at [754, 606] on div "Next" at bounding box center [756, 603] width 466 height 30
click at [660, 269] on div "Everyone else" at bounding box center [755, 277] width 441 height 28
click at [527, 531] on label "I accept the End-User License Agreement" at bounding box center [643, 539] width 240 height 17
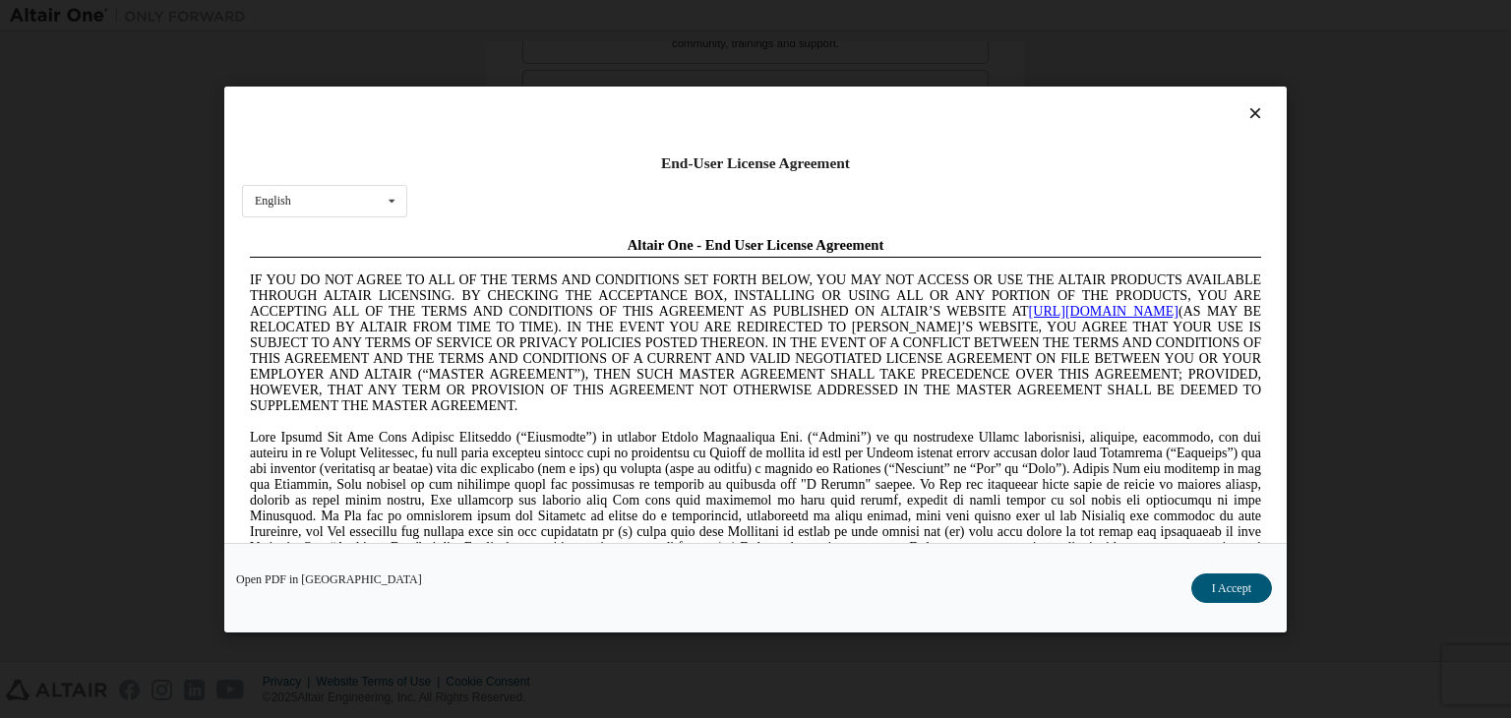
scroll to position [0, 0]
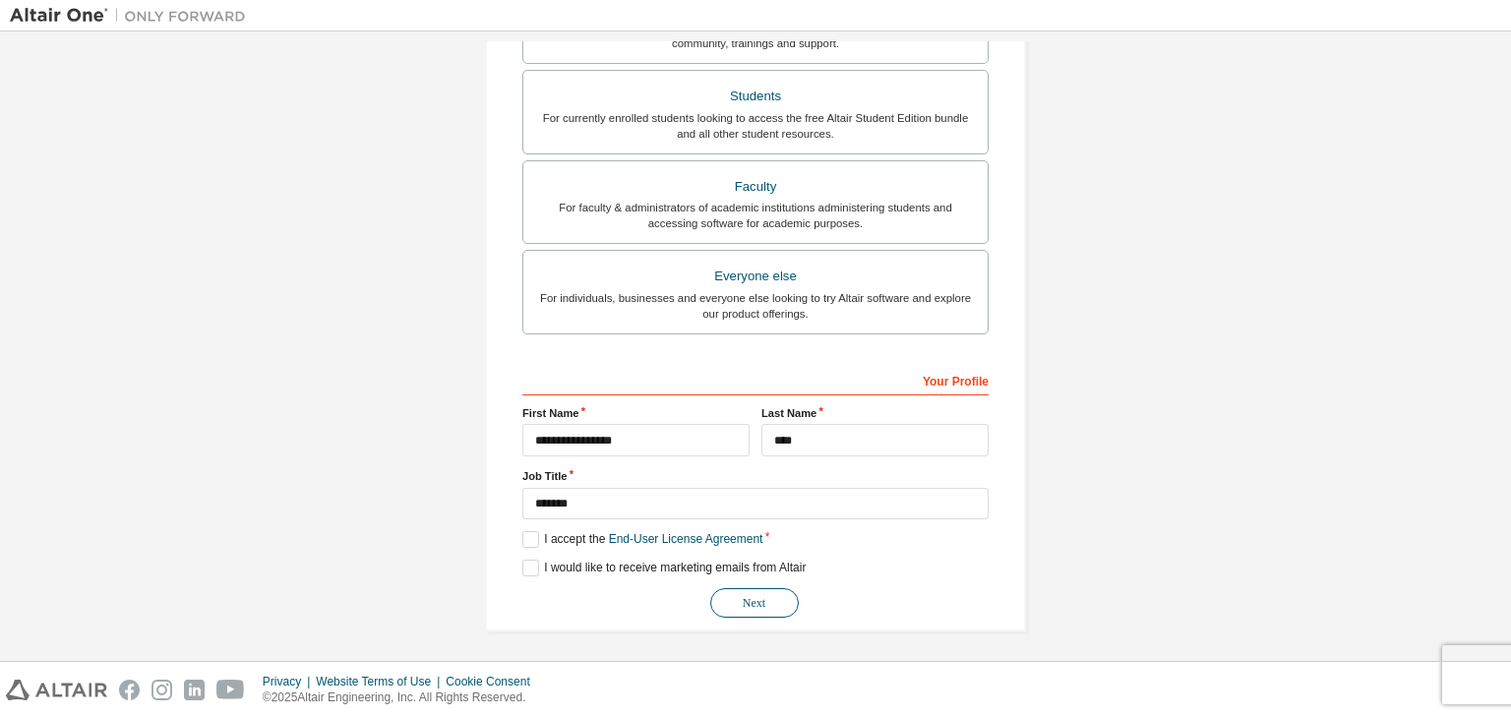
click at [735, 606] on button "Next" at bounding box center [754, 603] width 89 height 30
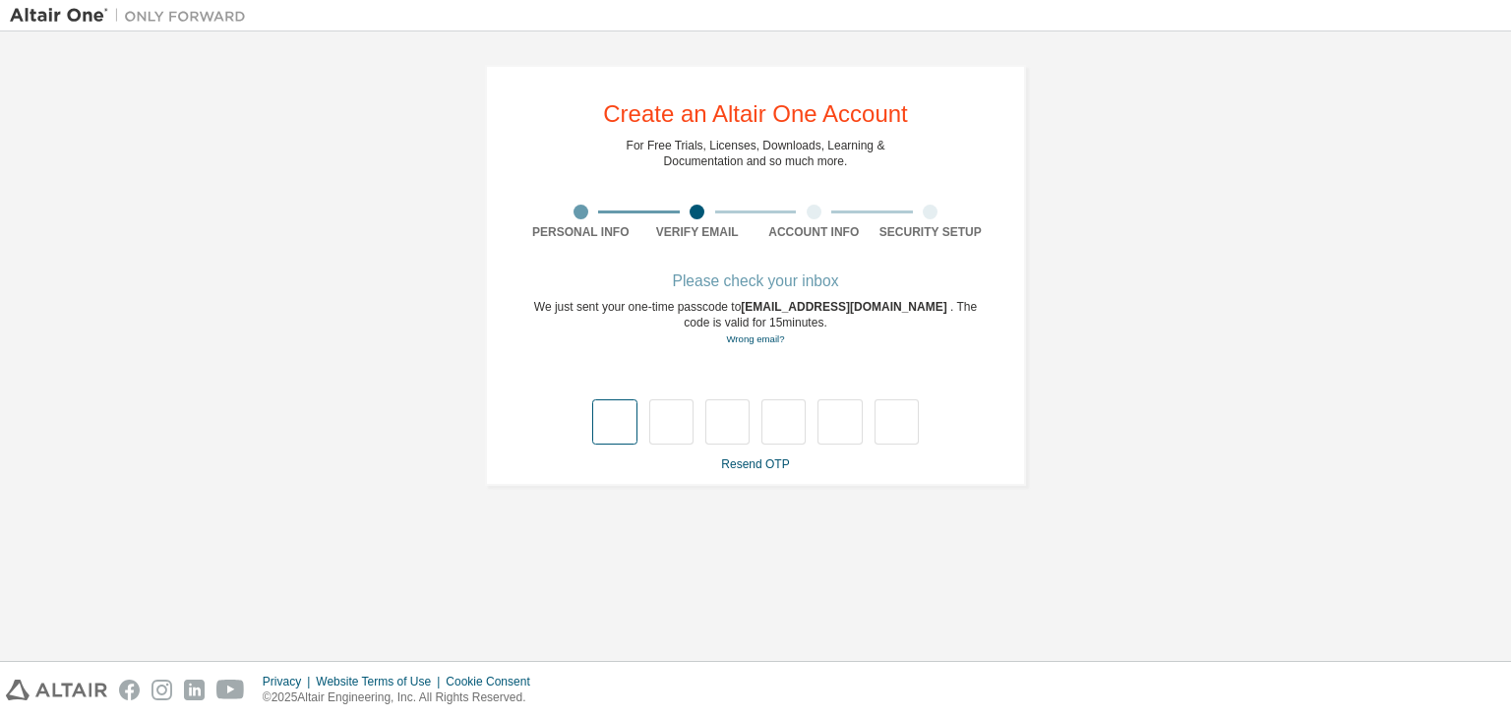
type input "*"
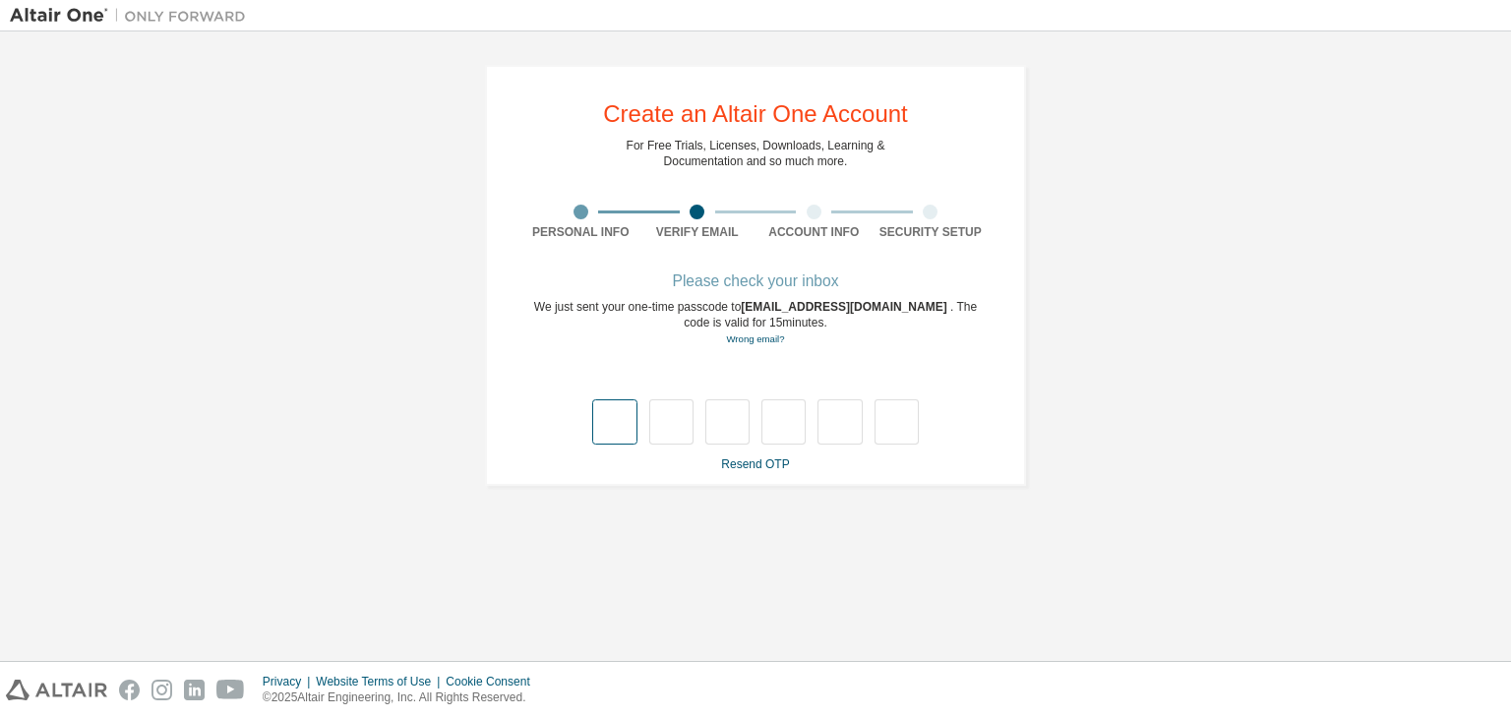
type input "*"
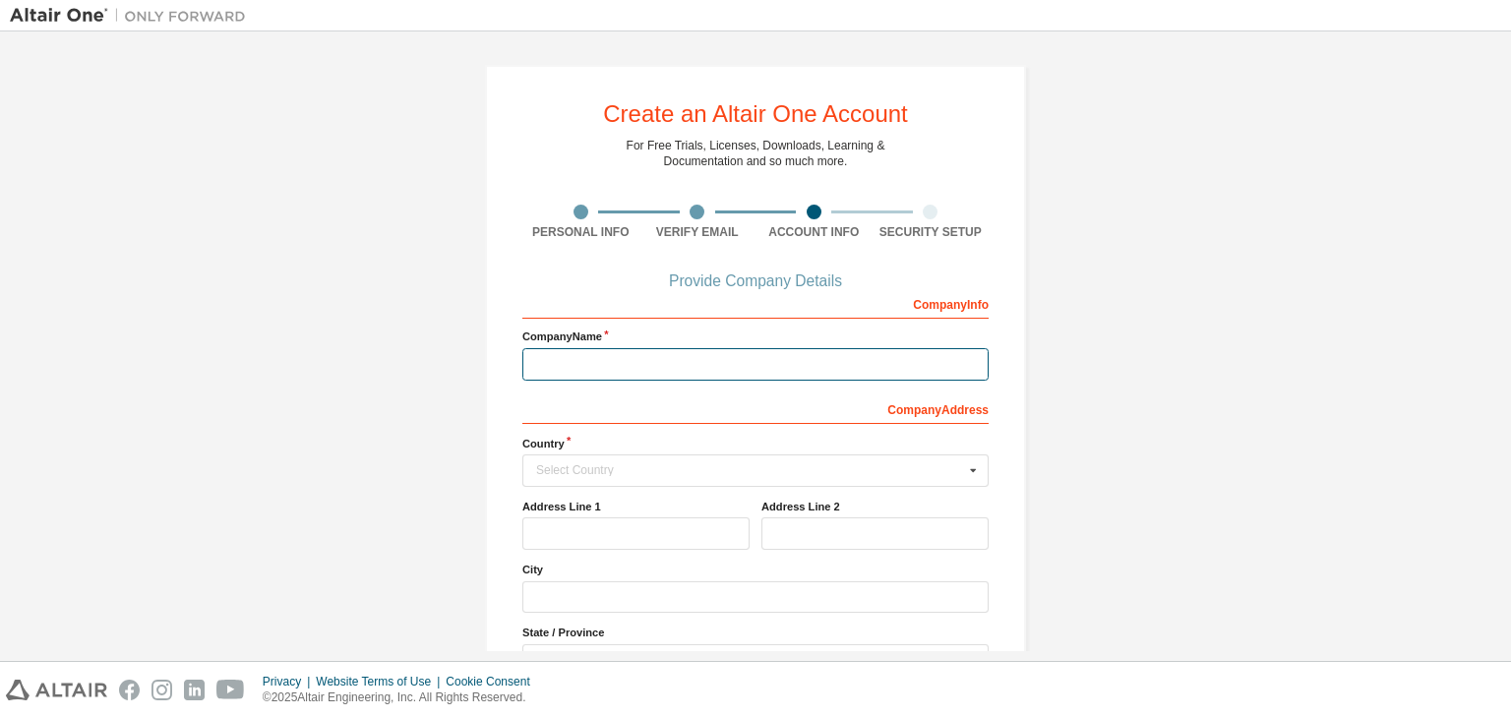
click at [614, 361] on input "text" at bounding box center [756, 364] width 466 height 32
type input "*"
type input "**********"
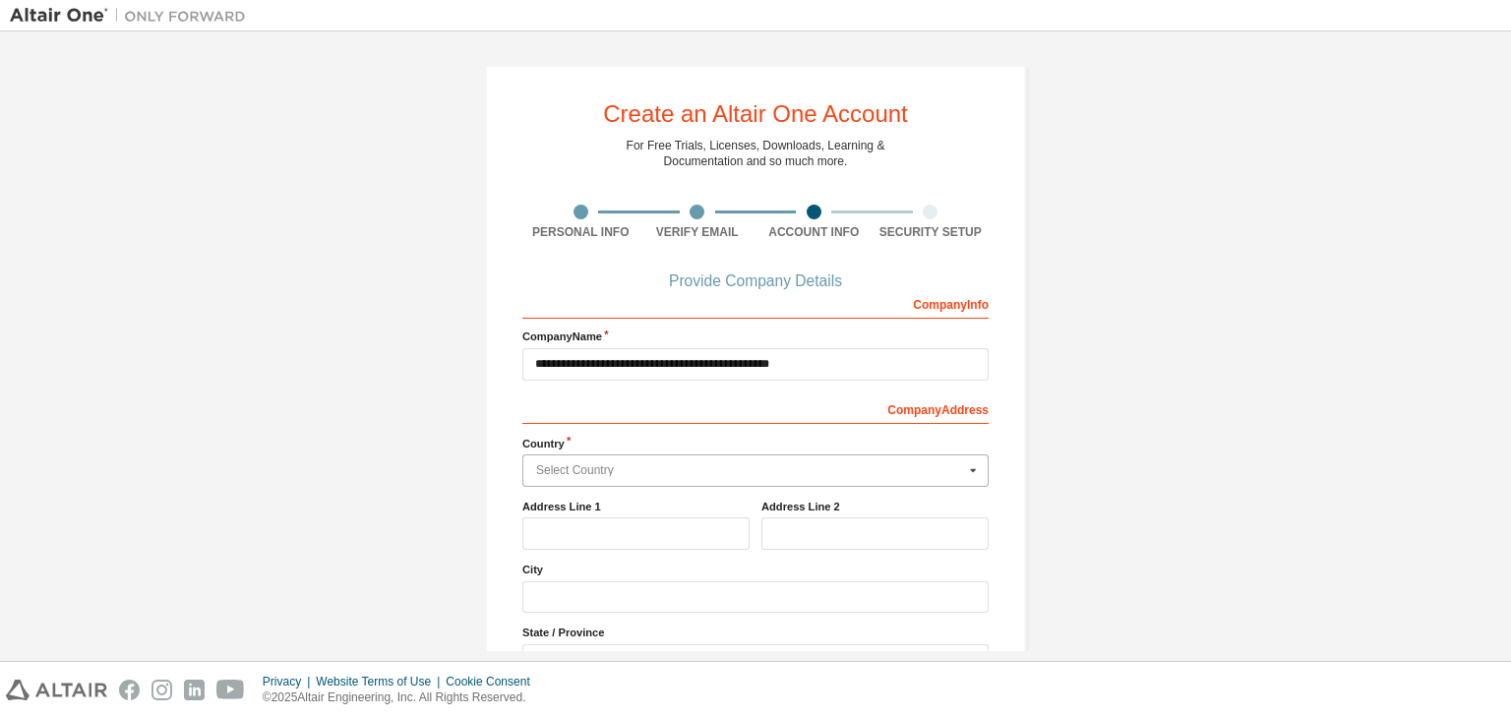
click at [617, 459] on input "text" at bounding box center [756, 471] width 464 height 31
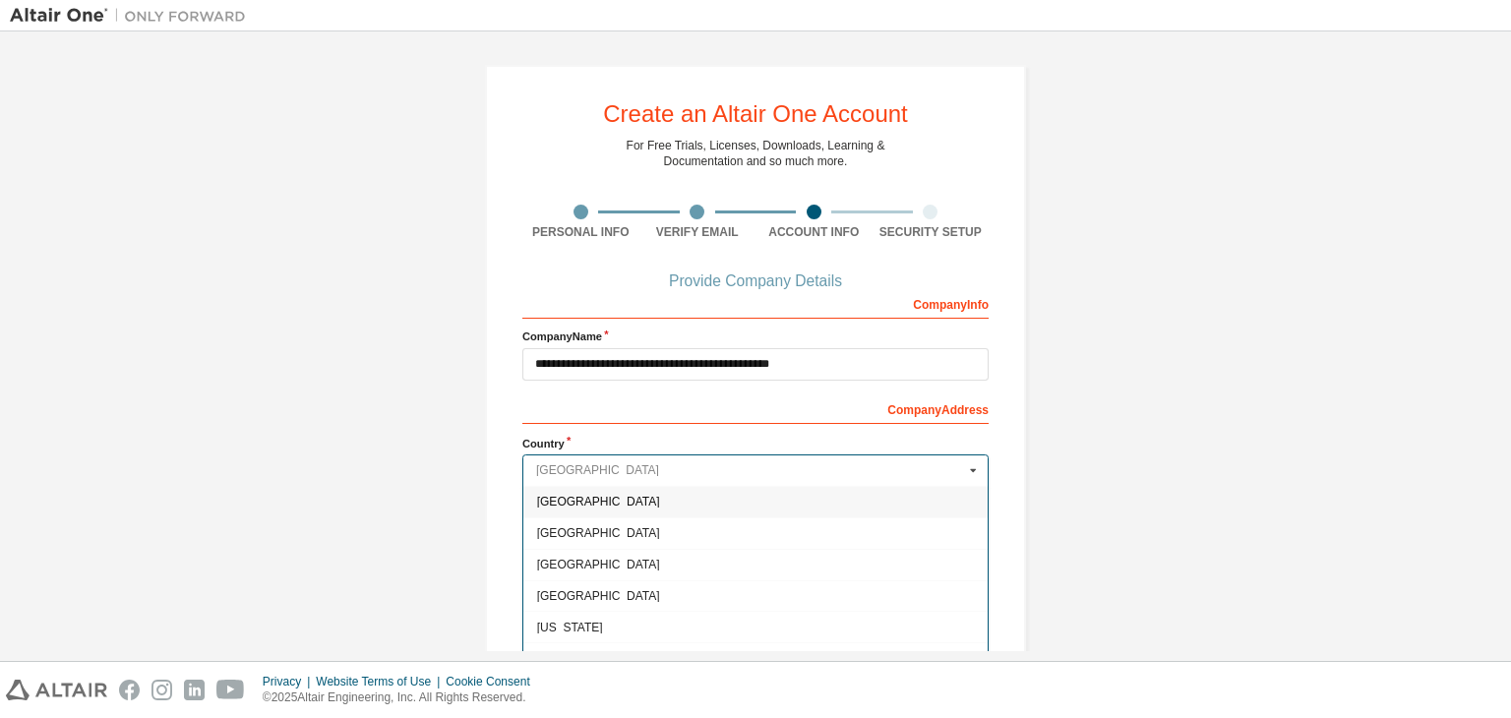
type input "*"
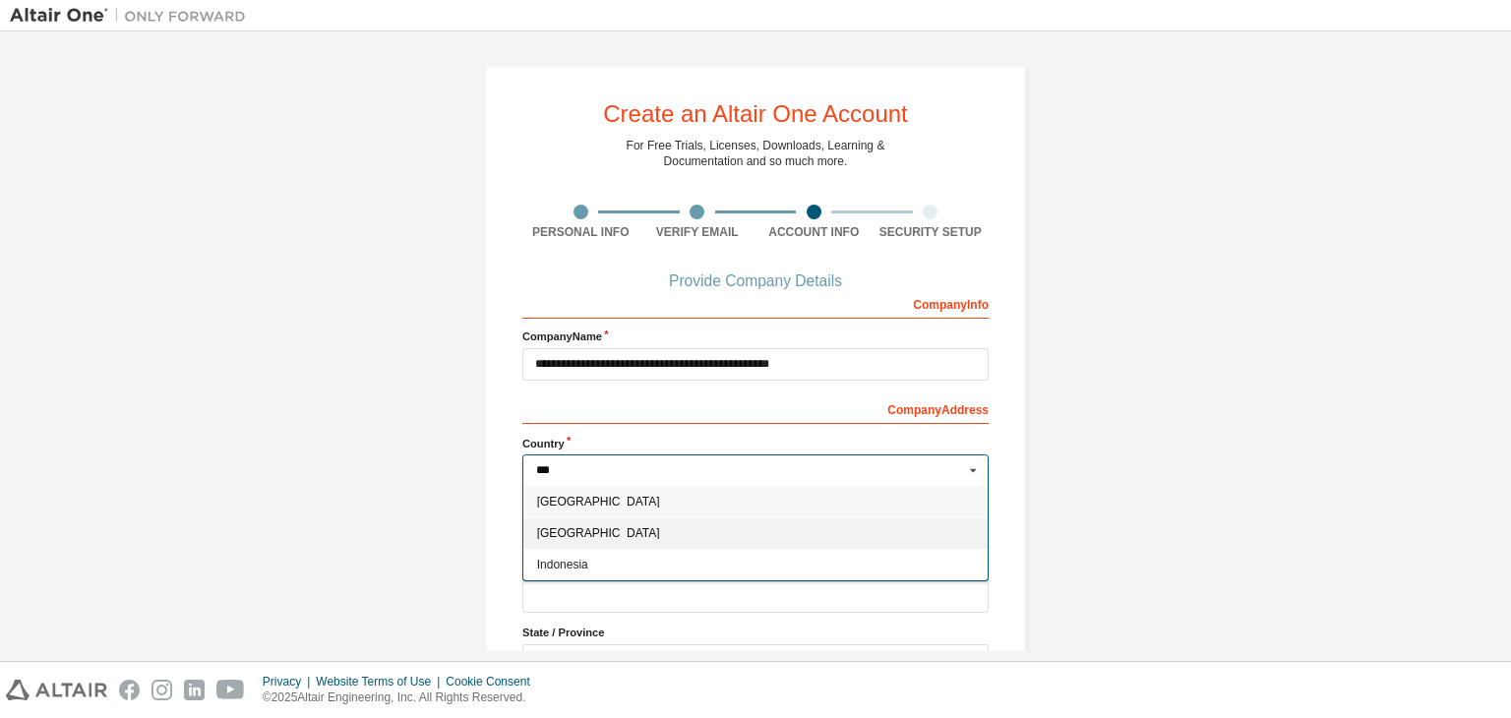
type input "***"
click at [586, 529] on span "[GEOGRAPHIC_DATA]" at bounding box center [756, 533] width 438 height 12
type input "***"
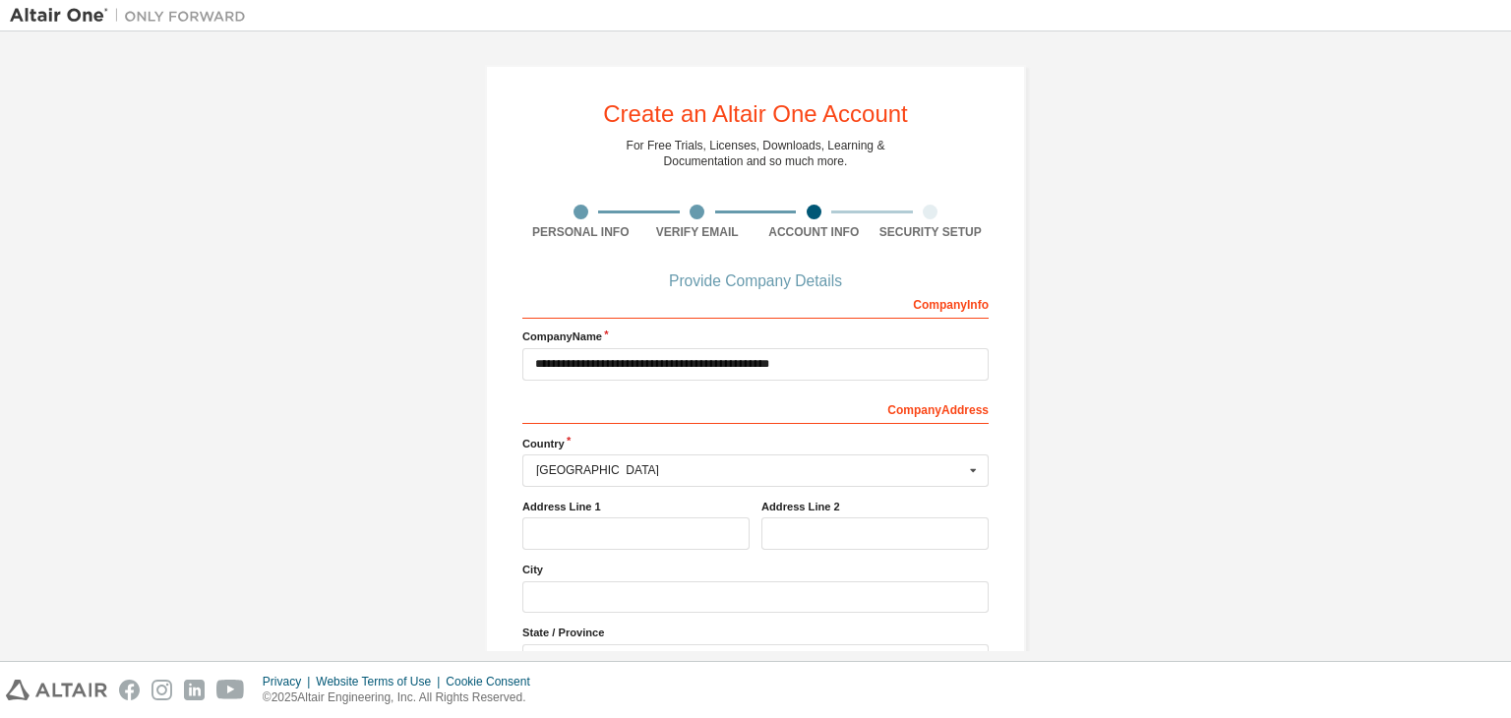
drag, startPoint x: 635, startPoint y: 419, endPoint x: 645, endPoint y: 408, distance: 14.6
click at [645, 408] on div "Company Address" at bounding box center [756, 408] width 466 height 31
click at [760, 284] on div "Provide Company Details" at bounding box center [756, 282] width 466 height 12
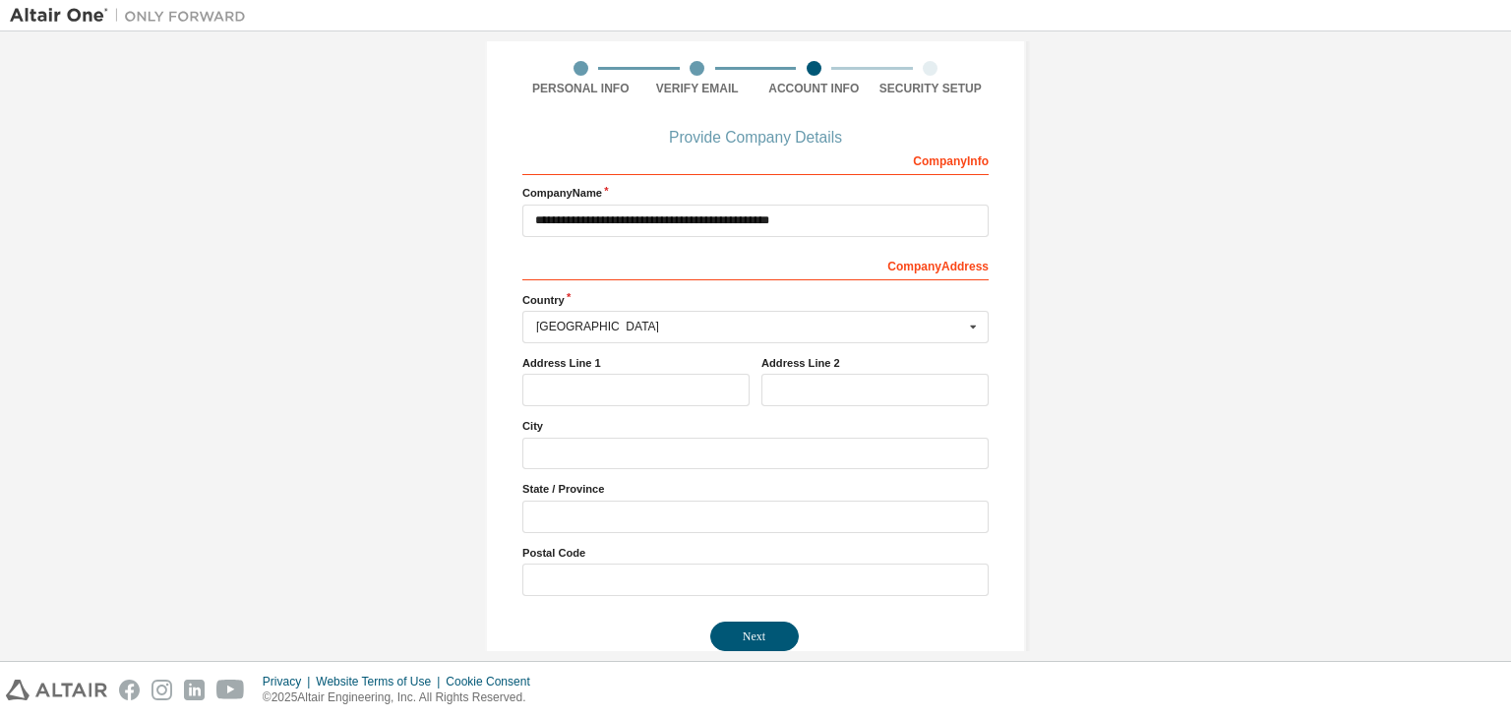
scroll to position [150, 0]
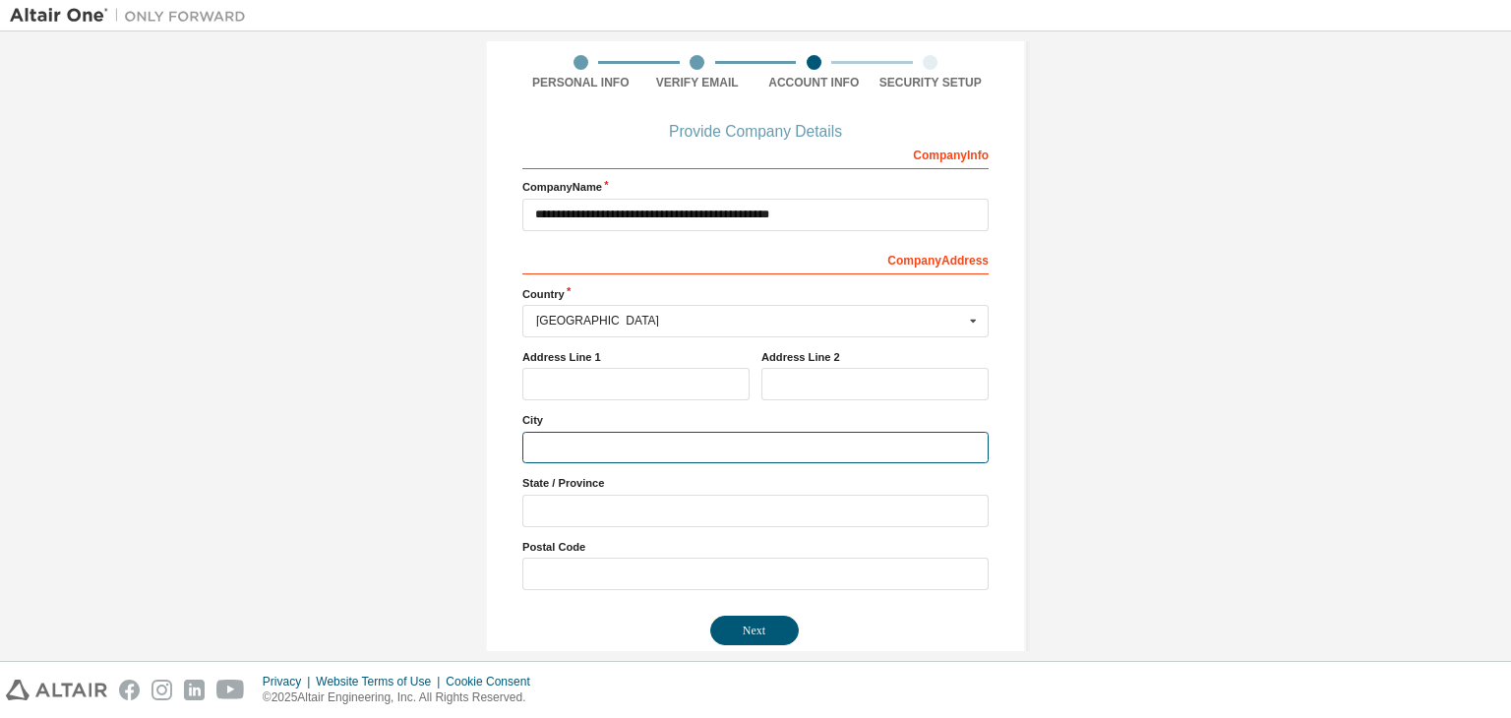
click at [579, 442] on input "text" at bounding box center [756, 448] width 466 height 32
type input "********"
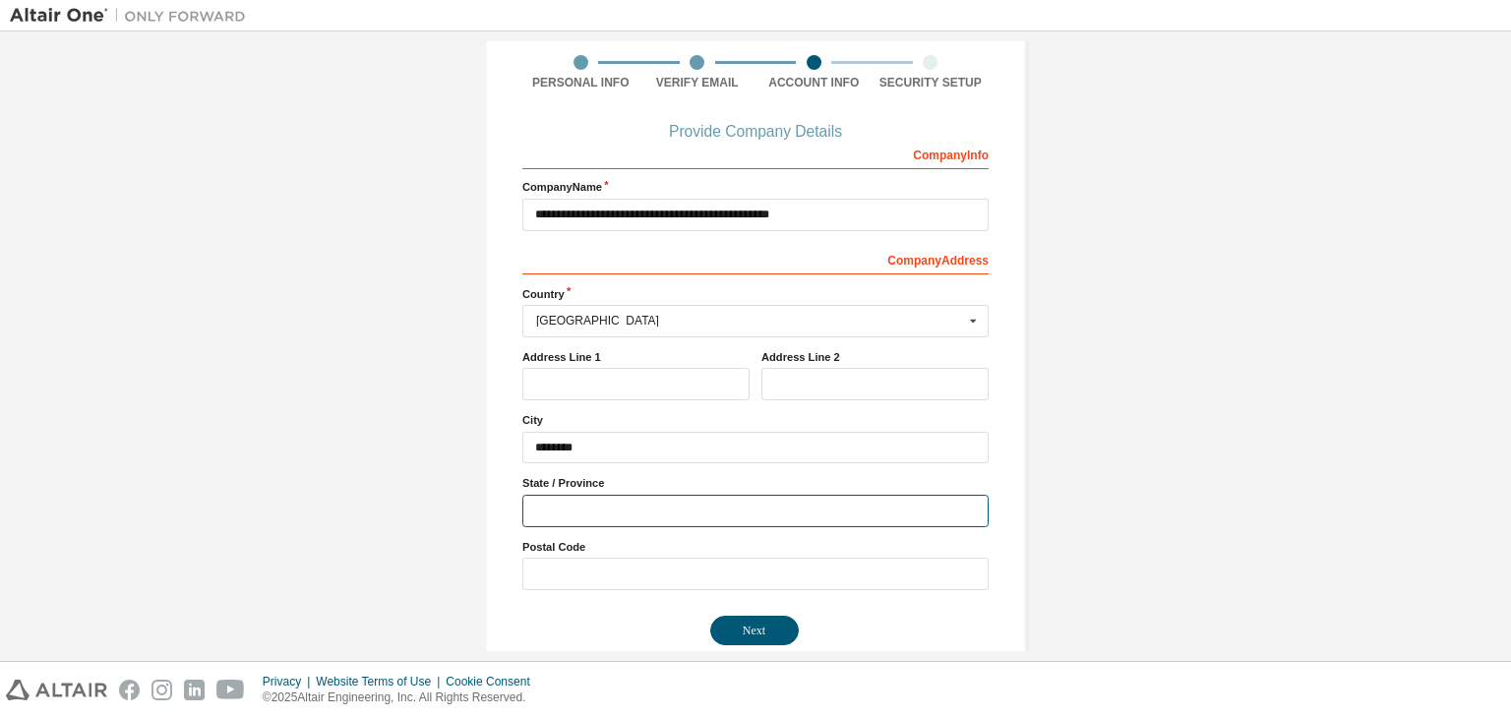
click at [583, 505] on input "text" at bounding box center [756, 511] width 466 height 32
type input "**********"
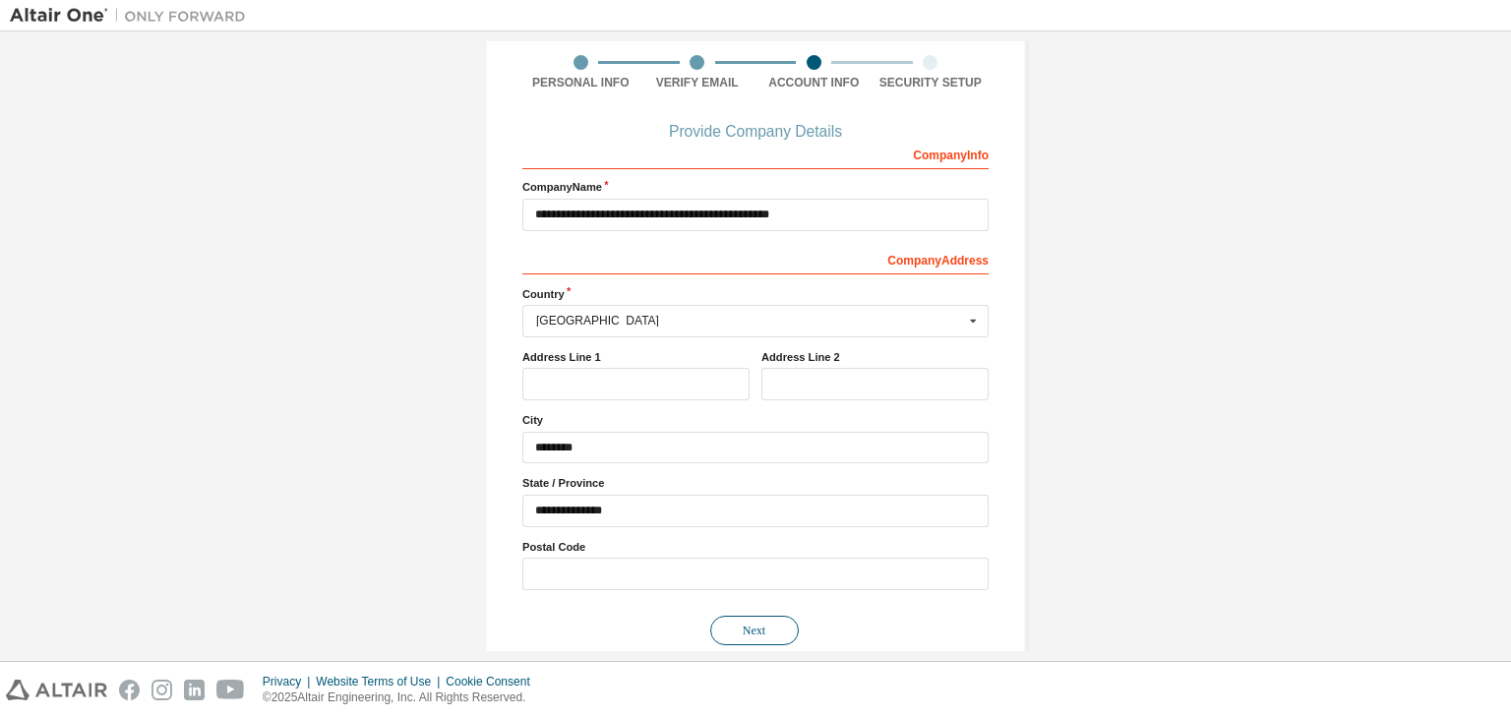
click at [724, 616] on button "Next" at bounding box center [754, 631] width 89 height 30
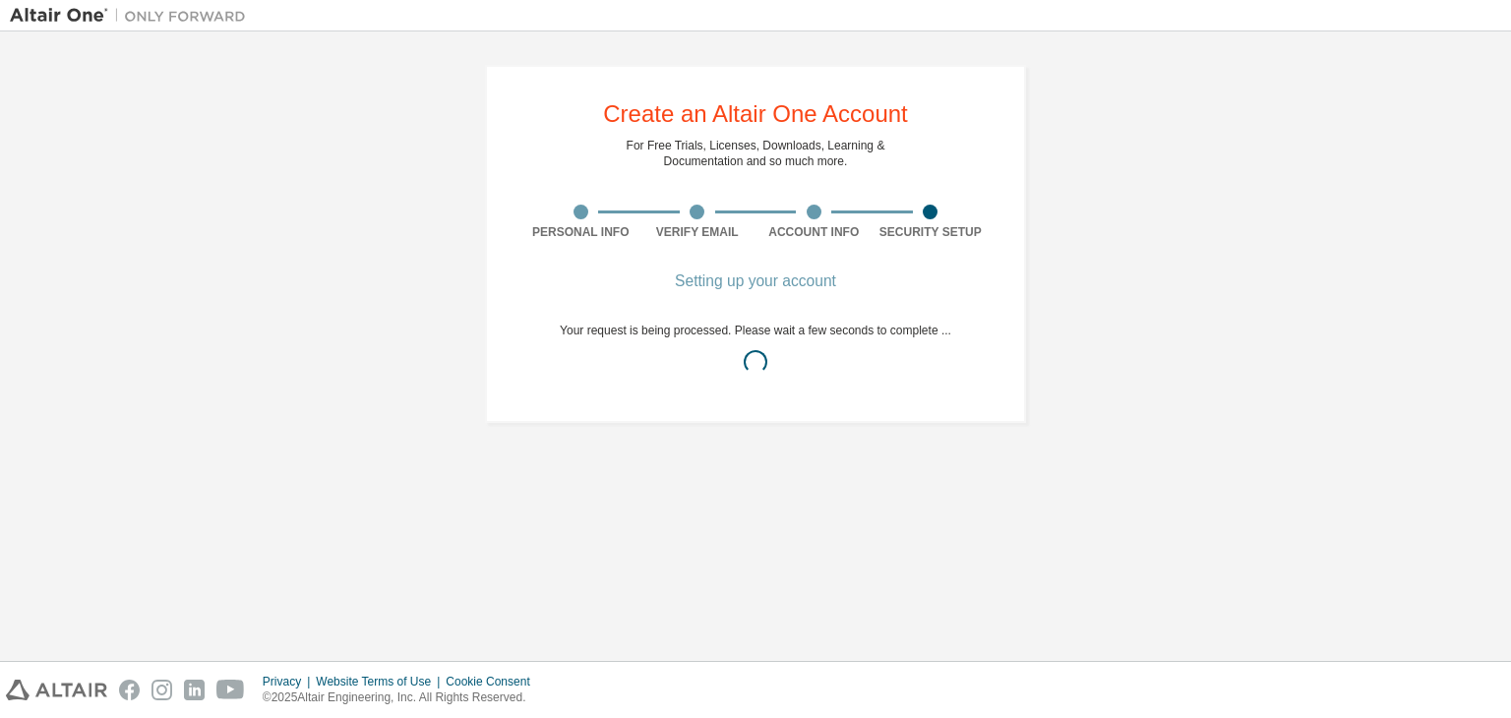
scroll to position [0, 0]
